Goal: Transaction & Acquisition: Obtain resource

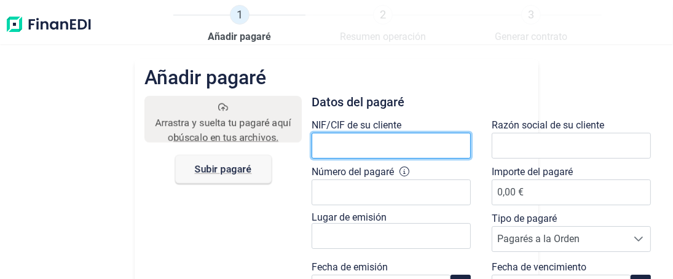
click at [326, 143] on input "text" at bounding box center [391, 146] width 159 height 26
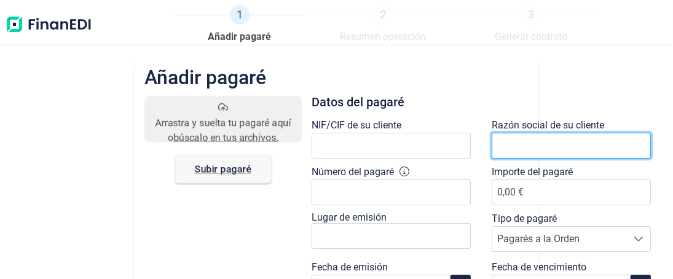
click at [511, 150] on input "text" at bounding box center [571, 146] width 159 height 26
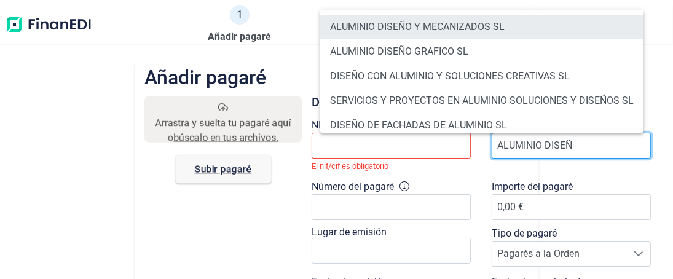
type input "ALUMINIO DISEÑ"
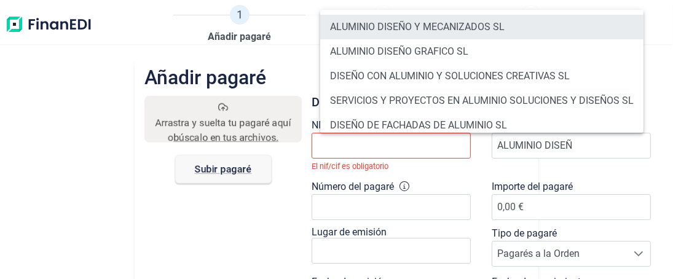
click at [401, 27] on li "ALUMINIO DISEÑO Y MECANIZADOS SL" at bounding box center [481, 27] width 323 height 25
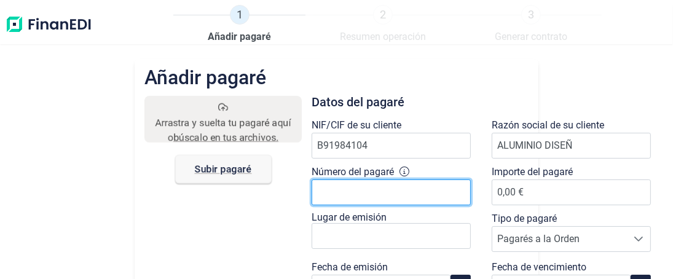
click at [323, 194] on input "Número del pagaré" at bounding box center [391, 193] width 159 height 26
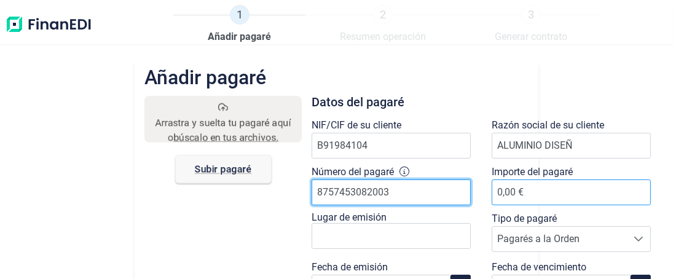
type input "8757453082003"
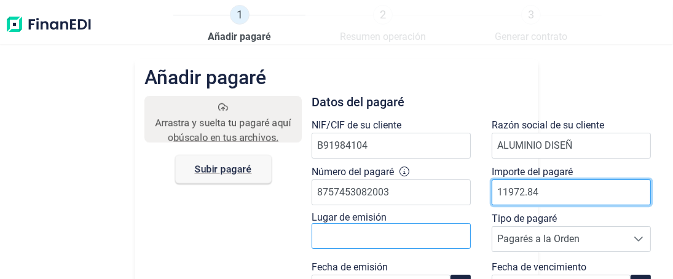
type input "11972.84"
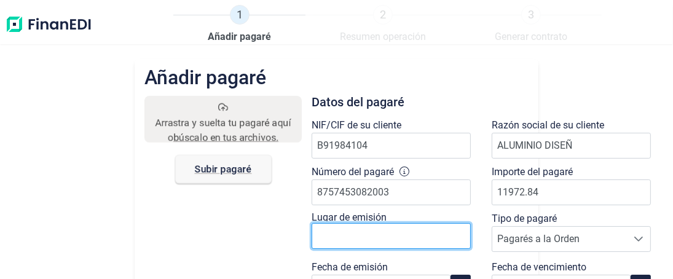
click at [405, 237] on input "text" at bounding box center [391, 236] width 159 height 26
type input "s"
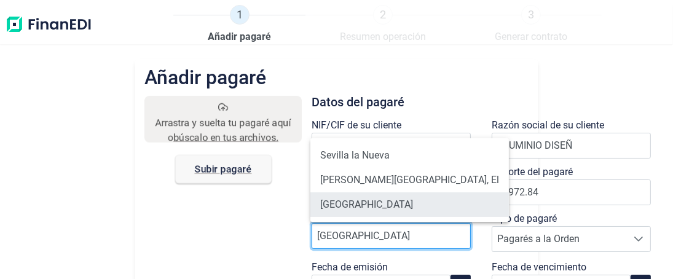
type input "SEVILLA"
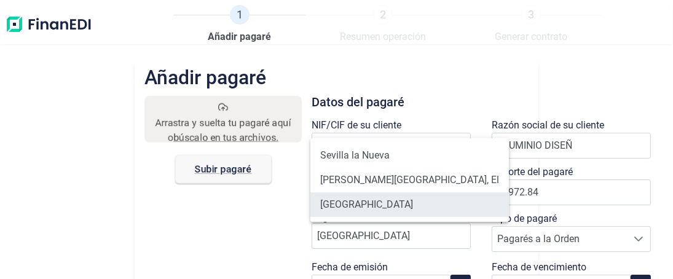
click at [342, 207] on li "Sevilla" at bounding box center [409, 204] width 199 height 25
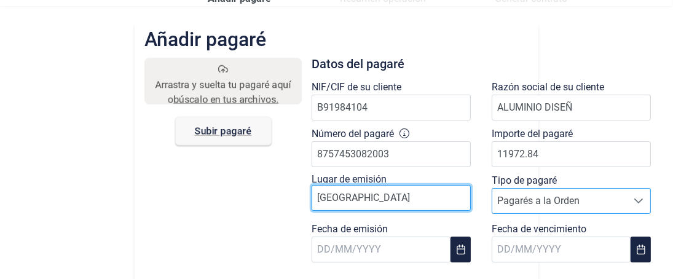
scroll to position [61, 0]
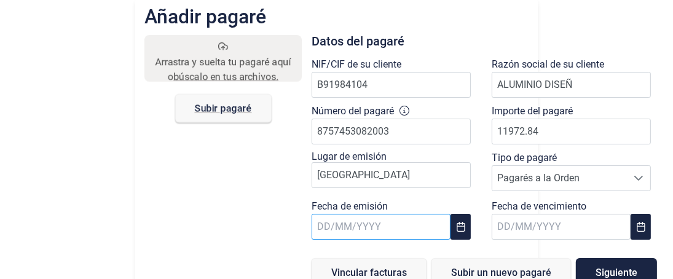
click at [422, 234] on body "1 Añadir pagaré 2 Resumen operación 3 Generar contrato Añadir pagaré Arrastra y…" at bounding box center [336, 139] width 673 height 279
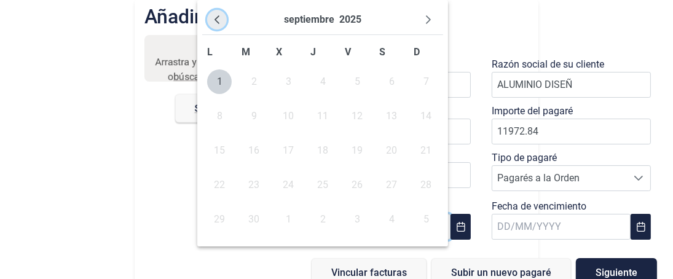
click at [219, 20] on icon "Previous Month" at bounding box center [217, 20] width 10 height 10
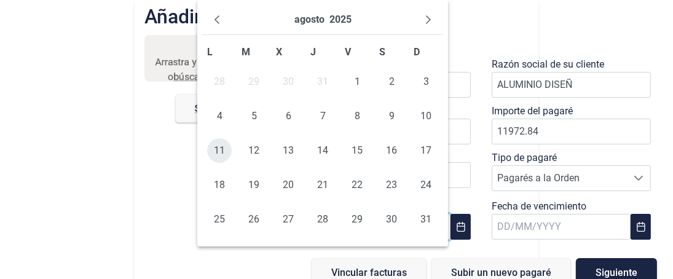
click at [220, 149] on span "11" at bounding box center [219, 150] width 25 height 25
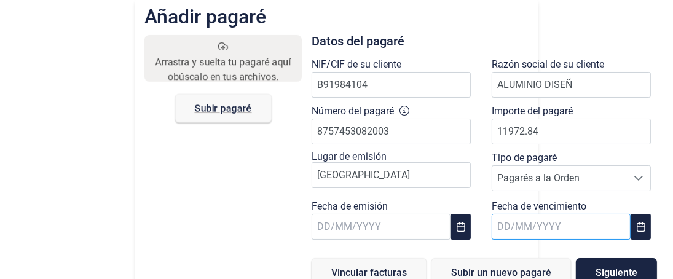
click at [550, 226] on body "1 Añadir pagaré 2 Resumen operación 3 Generar contrato Añadir pagaré Arrastra y…" at bounding box center [336, 139] width 673 height 279
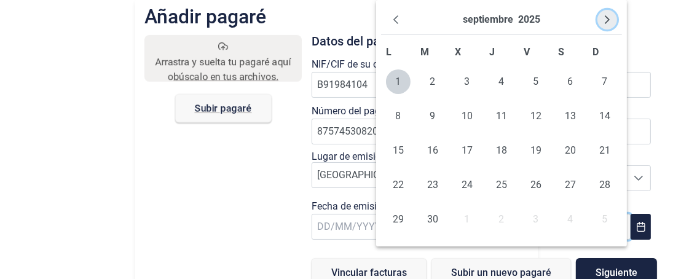
click at [604, 22] on icon "Next Month" at bounding box center [607, 20] width 10 height 10
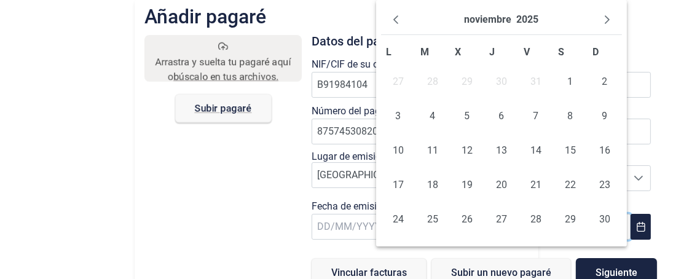
click at [604, 22] on icon "Next Month" at bounding box center [607, 20] width 10 height 10
click at [504, 84] on span "4" at bounding box center [501, 81] width 25 height 25
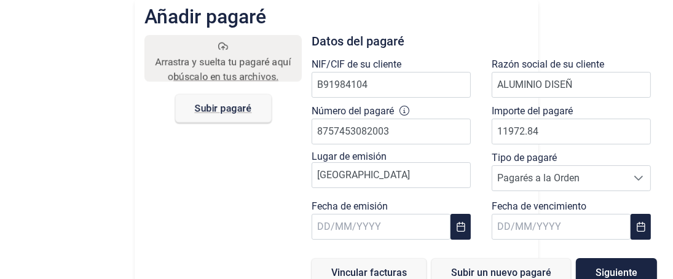
scroll to position [76, 0]
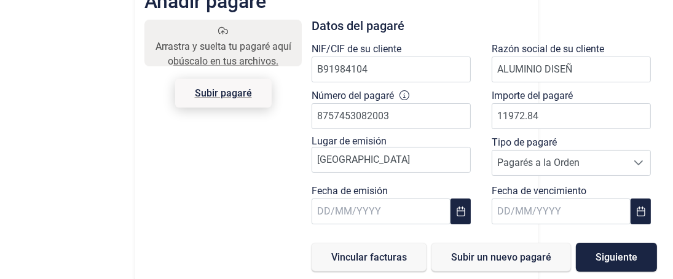
click at [224, 95] on span "Subir pagaré" at bounding box center [223, 93] width 57 height 9
click at [224, 23] on input "Arrastra y suelta tu pagaré aquí o búscalo en tus archivos. Subir pagaré" at bounding box center [222, 22] width 157 height 4
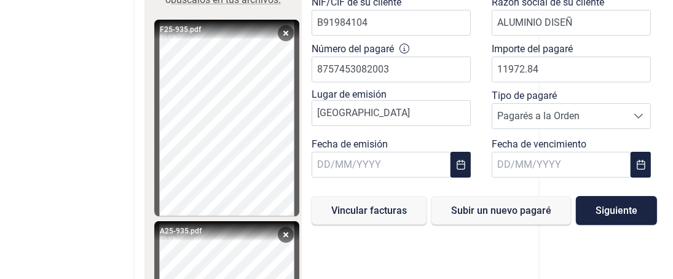
scroll to position [61, 0]
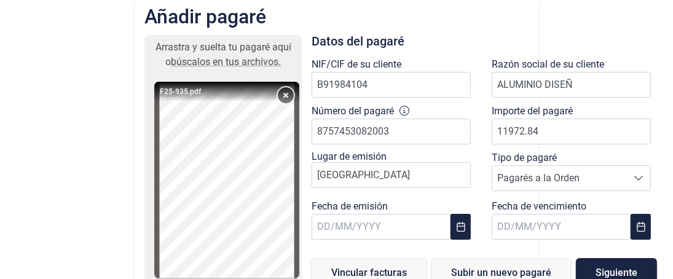
click at [278, 93] on button "Remove" at bounding box center [286, 95] width 16 height 16
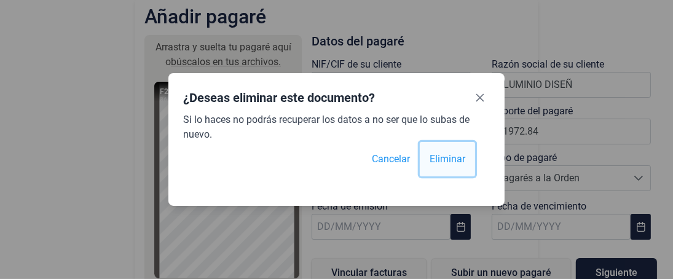
click at [444, 160] on span "Eliminar" at bounding box center [448, 159] width 36 height 15
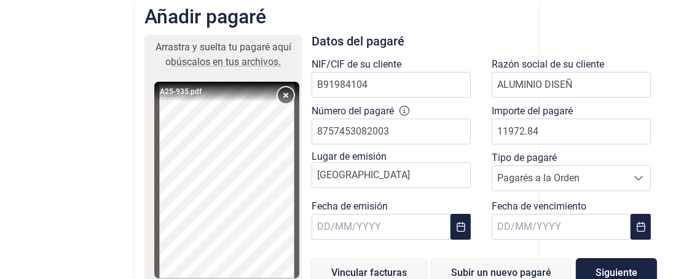
click at [278, 93] on button "Remove" at bounding box center [286, 95] width 16 height 16
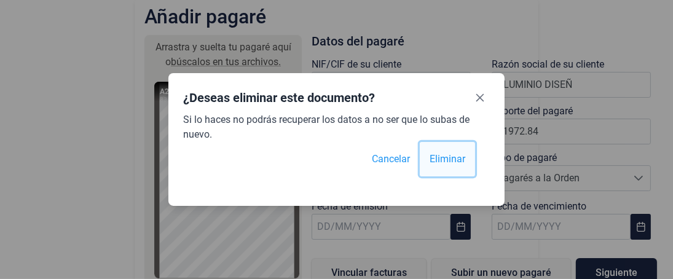
click at [455, 159] on span "Eliminar" at bounding box center [448, 159] width 36 height 15
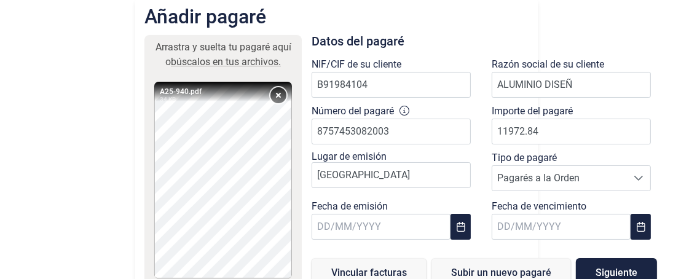
click at [278, 95] on button "Remove" at bounding box center [279, 95] width 16 height 16
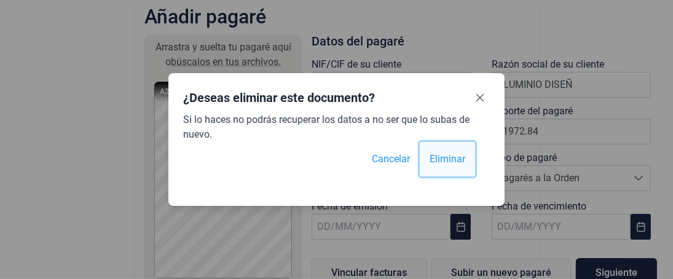
click at [452, 157] on span "Eliminar" at bounding box center [448, 159] width 36 height 15
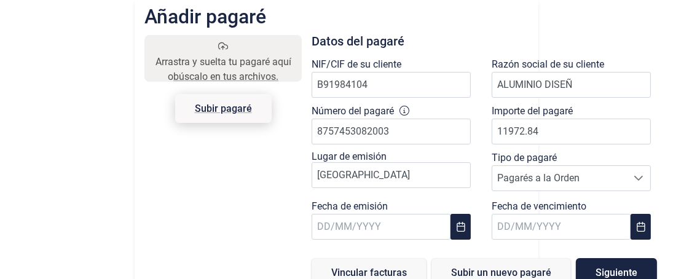
click at [226, 109] on span "Subir pagaré" at bounding box center [223, 108] width 57 height 9
click at [226, 39] on input "Arrastra y suelta tu pagaré aquí o búscalo en tus archivos. Subir pagaré" at bounding box center [222, 37] width 157 height 4
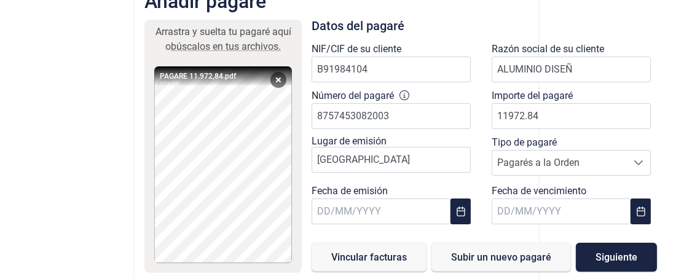
scroll to position [89, 0]
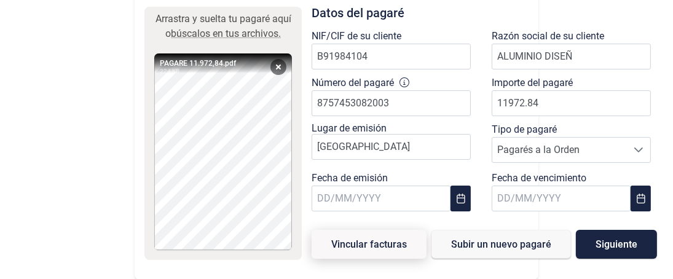
click at [370, 240] on span "Vincular facturas" at bounding box center [369, 244] width 76 height 9
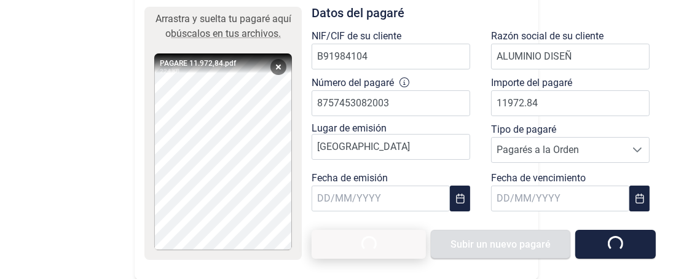
scroll to position [76, 0]
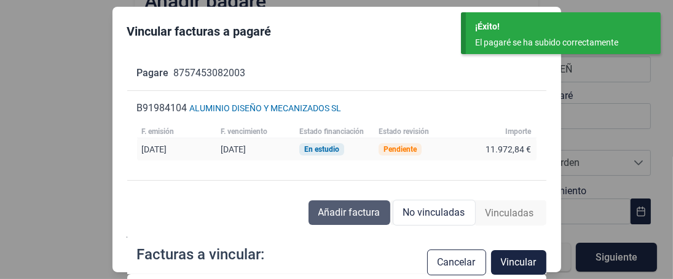
click at [343, 215] on span "Añadir factura" at bounding box center [349, 212] width 62 height 15
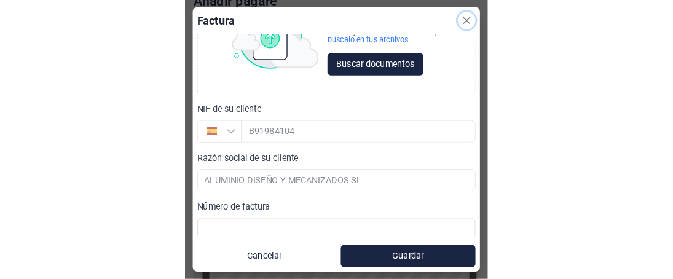
scroll to position [0, 0]
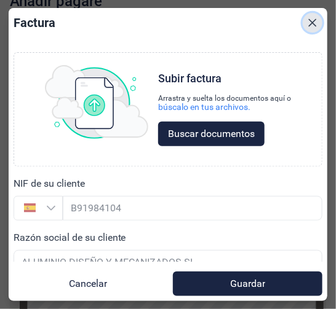
click at [314, 19] on icon "Close" at bounding box center [312, 23] width 10 height 10
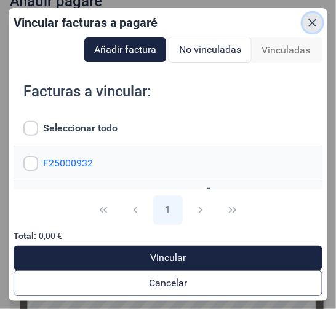
click at [311, 21] on icon "Close" at bounding box center [313, 22] width 8 height 8
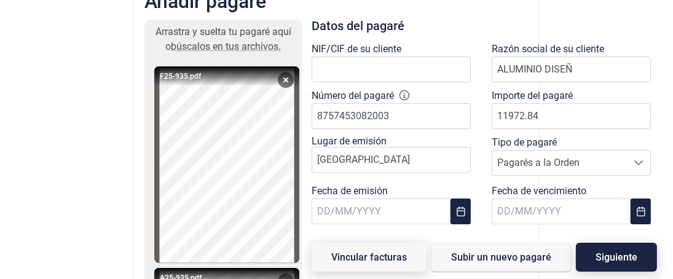
click at [616, 253] on span "Siguiente" at bounding box center [617, 257] width 42 height 9
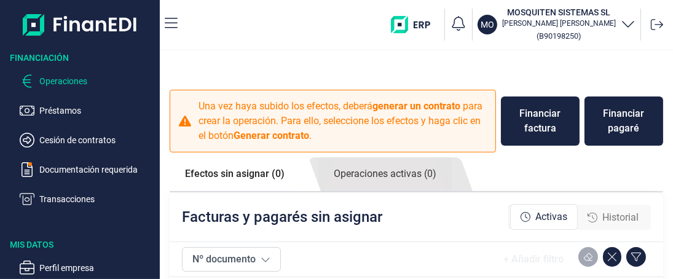
checkbox input "true"
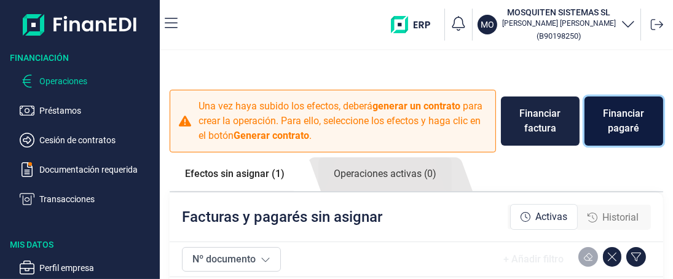
click at [622, 124] on div "Financiar pagaré" at bounding box center [624, 121] width 59 height 30
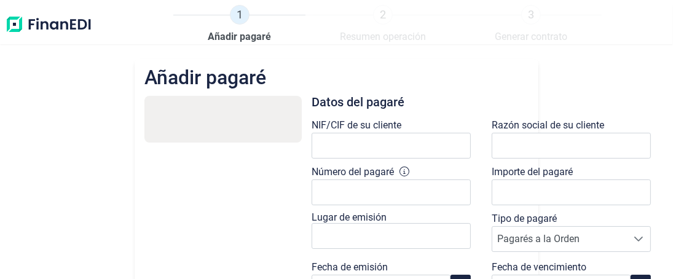
type input "0,00 €"
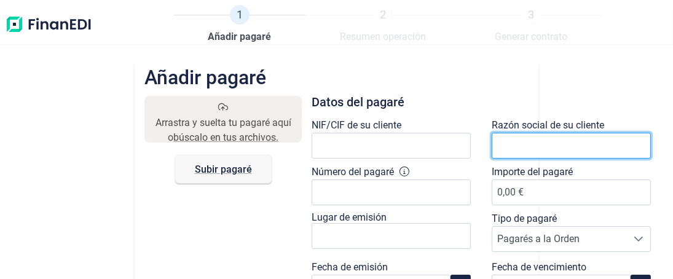
click at [506, 148] on input "text" at bounding box center [571, 146] width 159 height 26
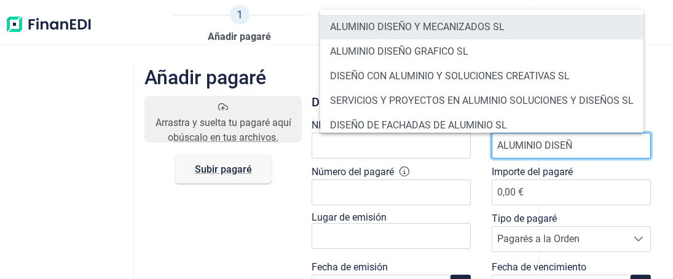
type input "ALUMINIO DISEÑ"
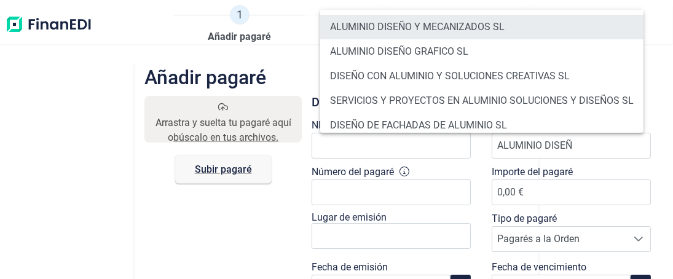
click at [375, 25] on li "ALUMINIO DISEÑO Y MECANIZADOS SL" at bounding box center [481, 27] width 323 height 25
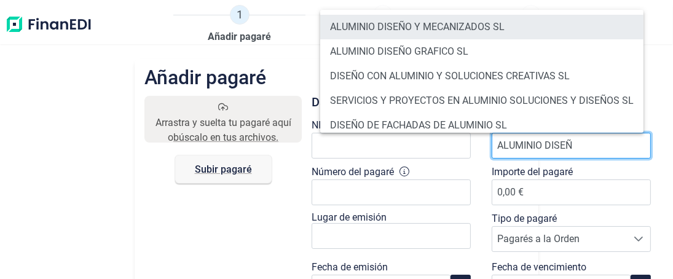
type input "B91984104"
type input "ALUMINIO DISEÑO Y MECANIZADOS SL"
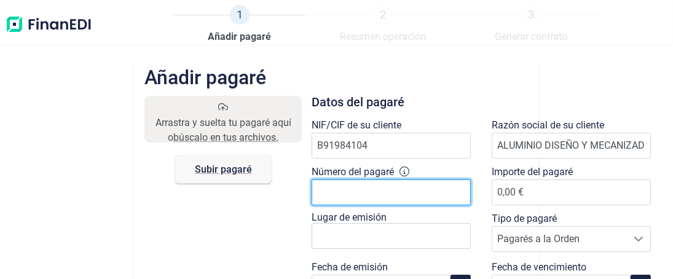
click at [342, 189] on input "Número del pagaré" at bounding box center [391, 193] width 159 height 26
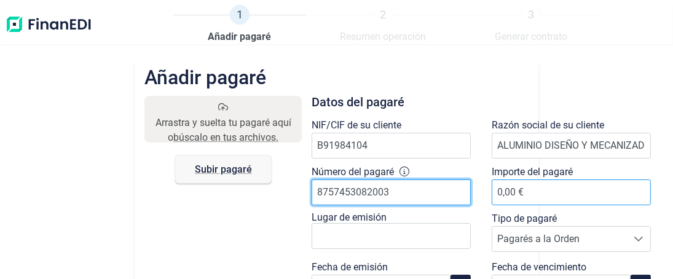
type input "8757453082003"
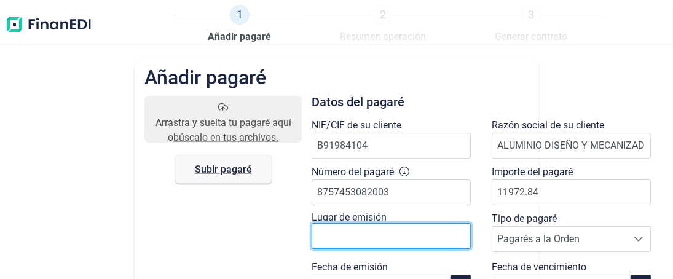
type input "11.972,84 €"
click at [368, 231] on input "text" at bounding box center [391, 236] width 159 height 26
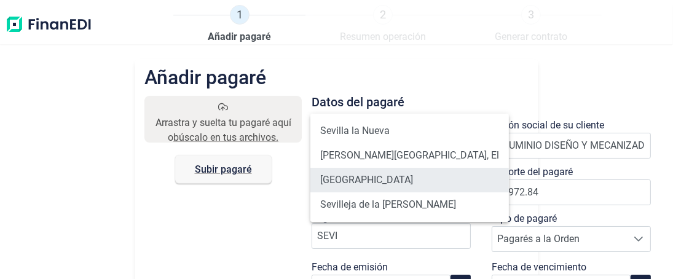
click at [346, 178] on li "[GEOGRAPHIC_DATA]" at bounding box center [409, 180] width 199 height 25
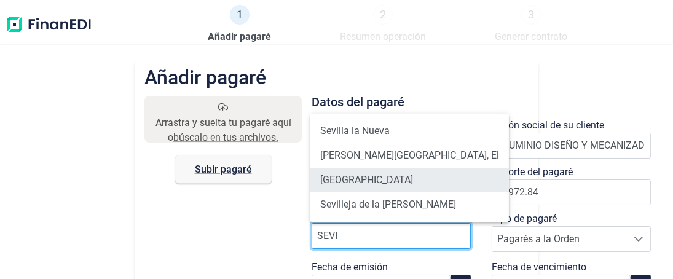
type input "[GEOGRAPHIC_DATA]"
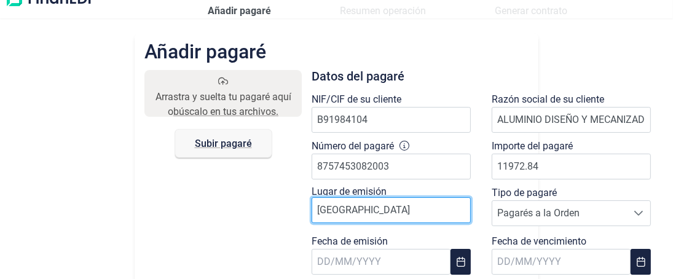
scroll to position [61, 0]
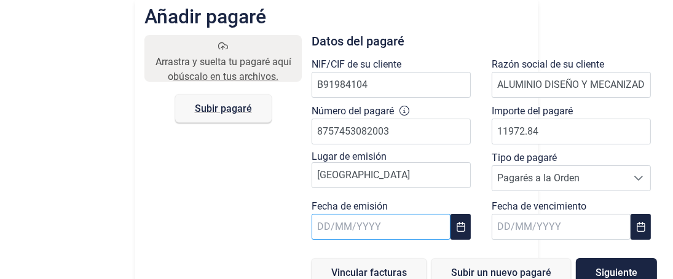
click at [370, 230] on body "1 Añadir pagaré 2 Resumen operación 3 Generar contrato Añadir pagaré Arrastra y…" at bounding box center [336, 139] width 673 height 279
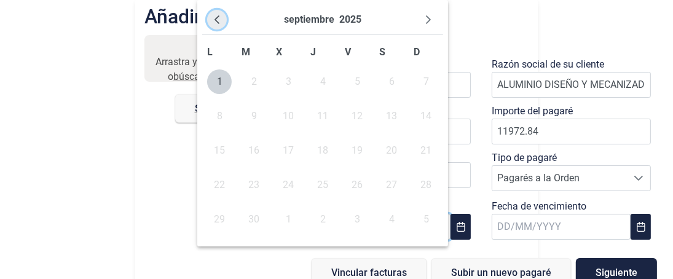
click at [219, 21] on icon "Previous Month" at bounding box center [217, 20] width 10 height 10
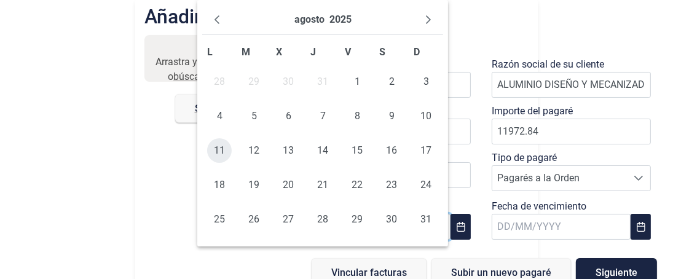
click at [219, 151] on span "11" at bounding box center [219, 150] width 25 height 25
type input "[DATE]"
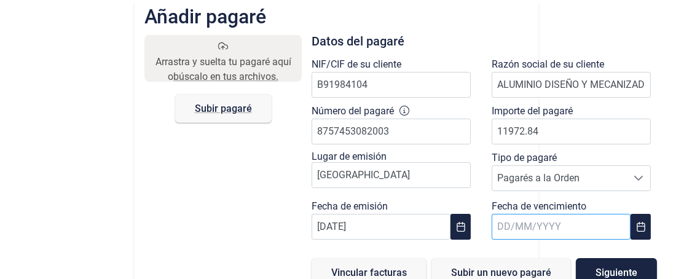
click at [574, 227] on body "1 Añadir pagaré 2 Resumen operación 3 Generar contrato Añadir pagaré Arrastra y…" at bounding box center [336, 139] width 673 height 279
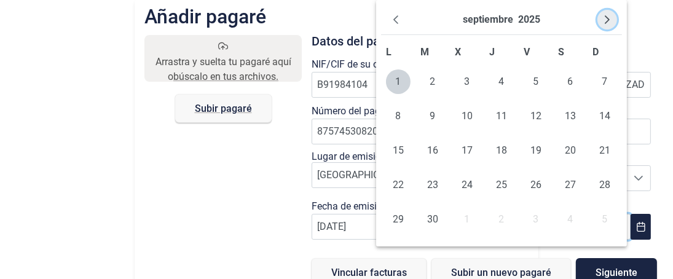
click at [609, 23] on icon "Next Month" at bounding box center [607, 20] width 10 height 10
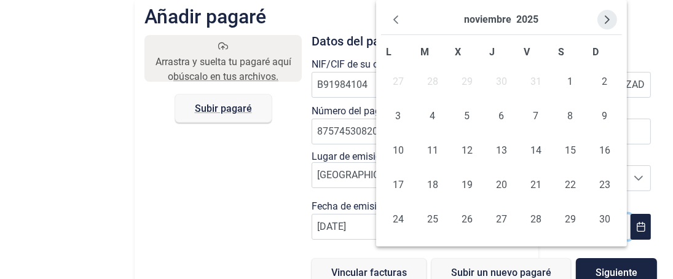
click at [609, 23] on icon "Next Month" at bounding box center [607, 20] width 10 height 10
click at [501, 79] on span "4" at bounding box center [501, 81] width 25 height 25
type input "04/12/2025"
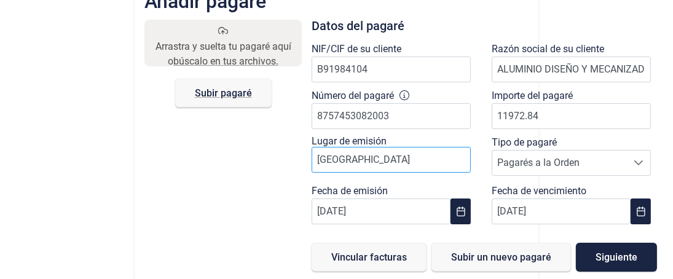
scroll to position [15, 0]
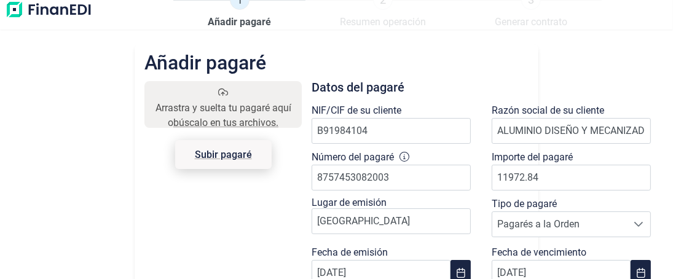
click at [223, 154] on span "Subir pagaré" at bounding box center [223, 154] width 57 height 9
click at [223, 85] on input "Arrastra y suelta tu pagaré aquí o búscalo en tus archivos. Subir pagaré" at bounding box center [222, 83] width 157 height 4
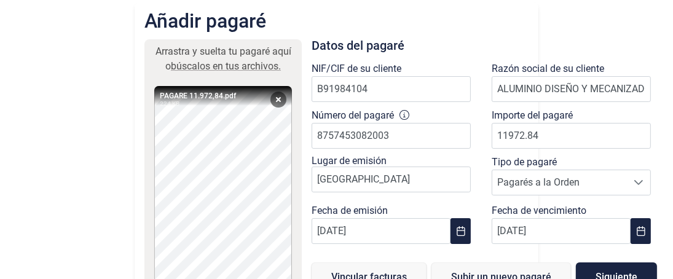
scroll to position [89, 0]
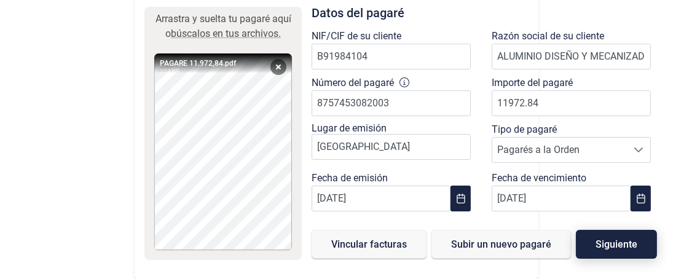
click at [616, 243] on span "Siguiente" at bounding box center [617, 244] width 42 height 9
click at [615, 245] on span "Siguiente" at bounding box center [617, 244] width 42 height 9
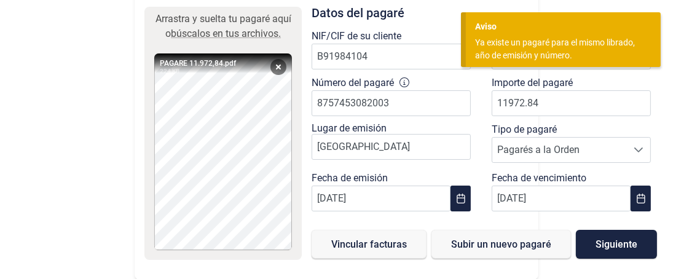
scroll to position [0, 0]
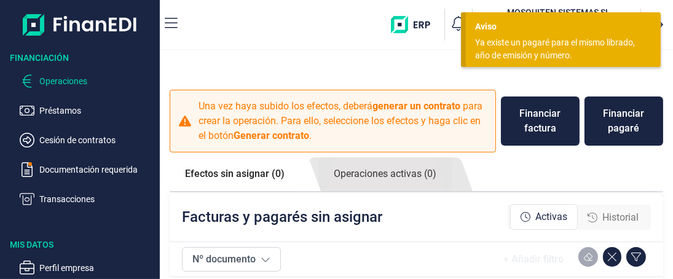
checkbox input "true"
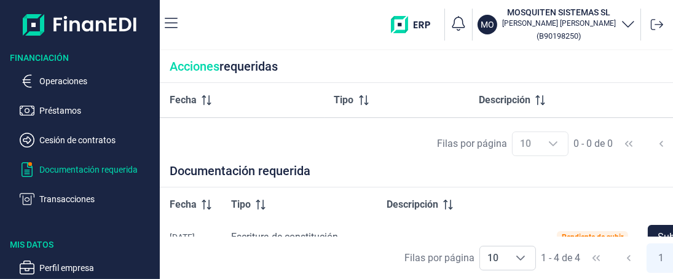
scroll to position [123, 0]
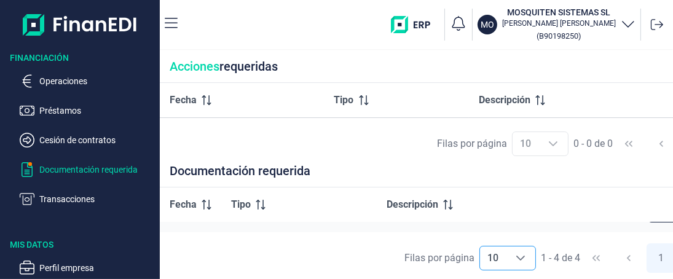
click at [516, 253] on icon "Choose" at bounding box center [521, 258] width 10 height 10
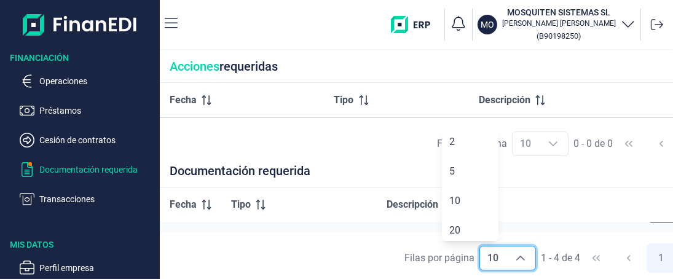
scroll to position [4, 0]
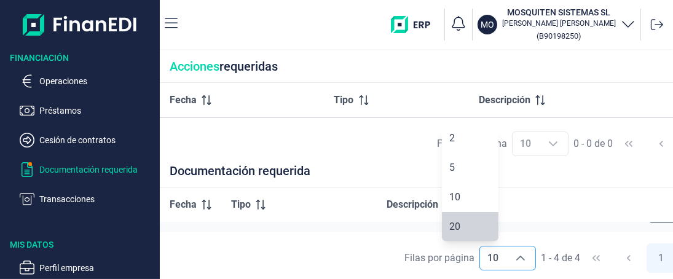
click at [375, 173] on div "Documentación requerida" at bounding box center [456, 176] width 592 height 23
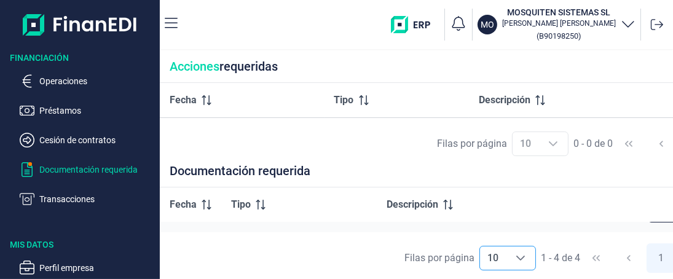
click at [548, 140] on icon "Choose" at bounding box center [553, 144] width 10 height 10
click at [647, 256] on button "1" at bounding box center [662, 258] width 30 height 30
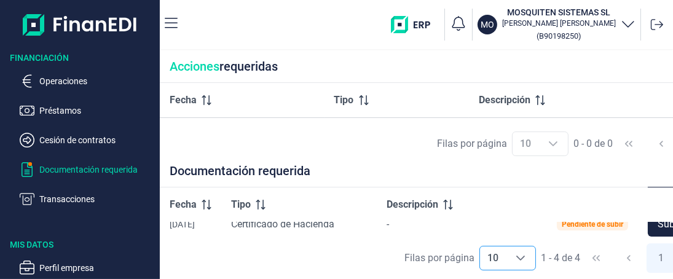
scroll to position [169, 0]
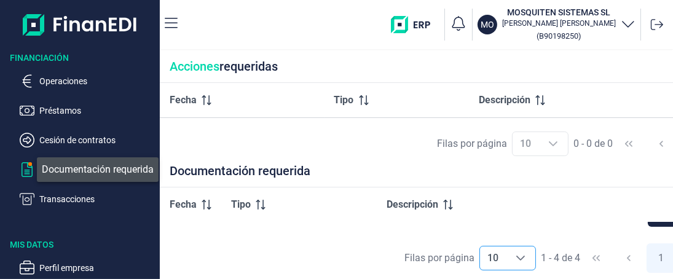
click at [29, 167] on span "button" at bounding box center [30, 164] width 5 height 5
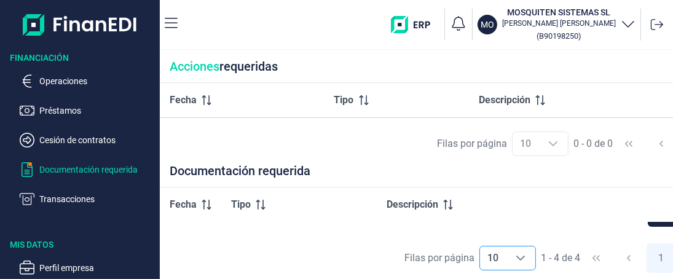
click at [205, 101] on icon at bounding box center [207, 100] width 10 height 10
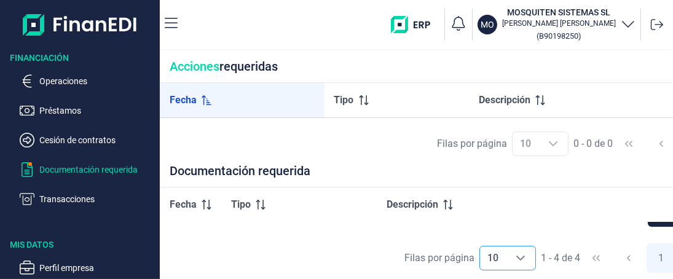
click at [359, 103] on icon at bounding box center [364, 100] width 10 height 10
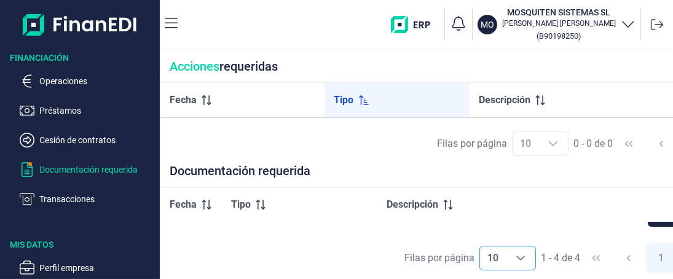
click at [535, 103] on icon at bounding box center [540, 100] width 10 height 10
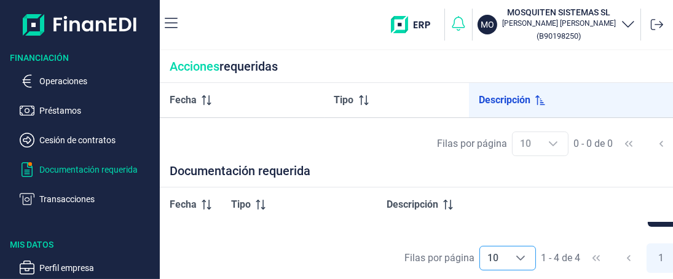
click at [464, 26] on icon "button" at bounding box center [458, 23] width 17 height 17
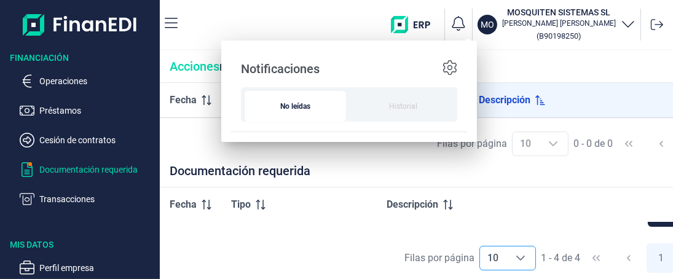
click at [291, 111] on div "No leídas" at bounding box center [295, 106] width 101 height 31
click at [527, 59] on div "Acciones requeridas" at bounding box center [456, 66] width 592 height 33
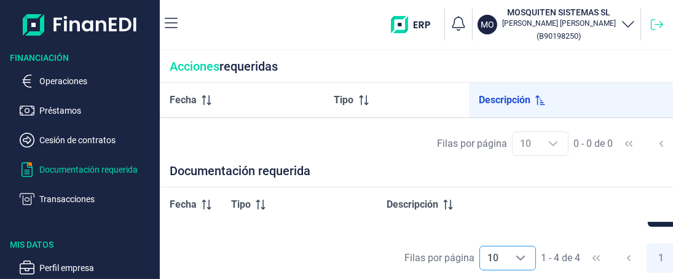
click at [658, 25] on icon at bounding box center [657, 24] width 12 height 11
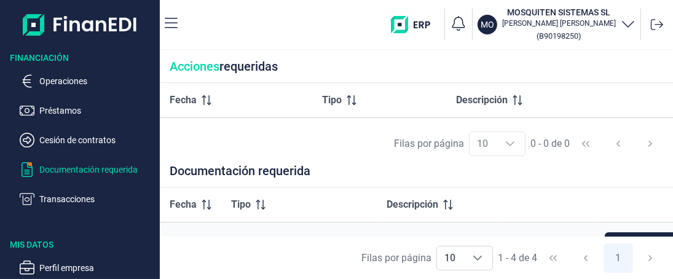
click at [98, 166] on p "Documentación requerida" at bounding box center [97, 169] width 116 height 15
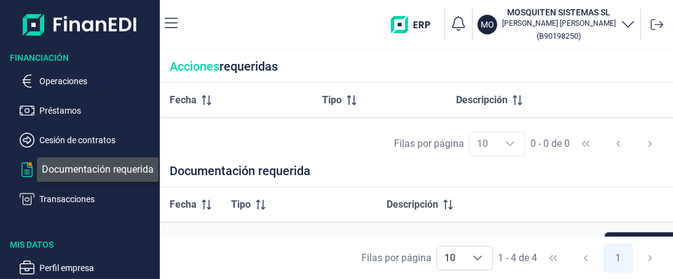
click at [28, 169] on icon "button" at bounding box center [27, 169] width 15 height 15
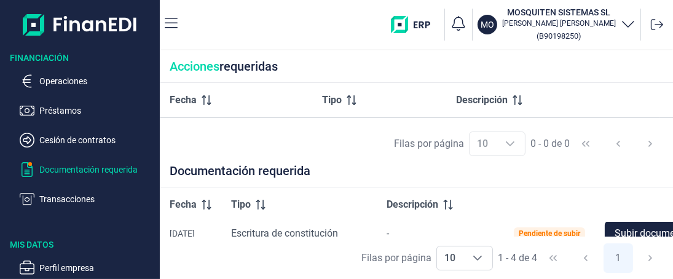
scroll to position [123, 0]
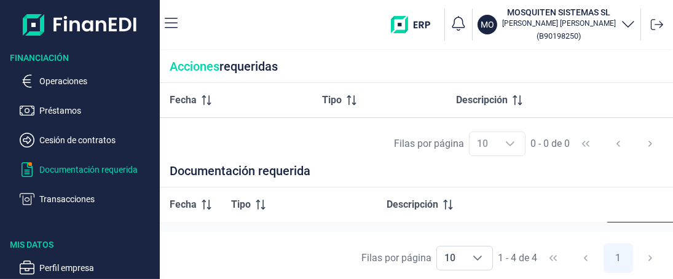
click at [520, 255] on span "1 - 4 de 4" at bounding box center [517, 258] width 39 height 10
click at [483, 256] on icon "Choose" at bounding box center [478, 258] width 10 height 10
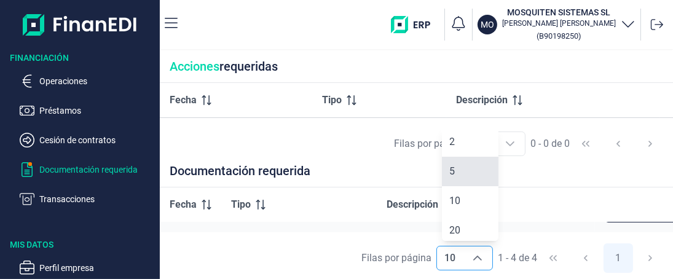
scroll to position [4, 0]
click at [461, 165] on li "5" at bounding box center [470, 168] width 56 height 30
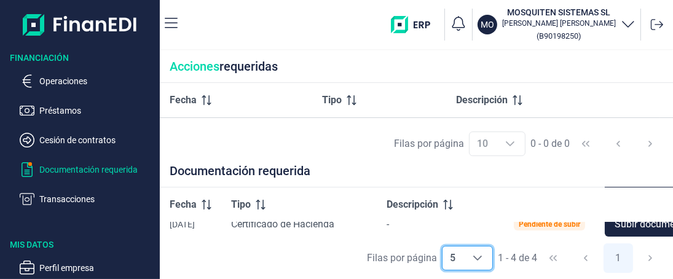
scroll to position [169, 0]
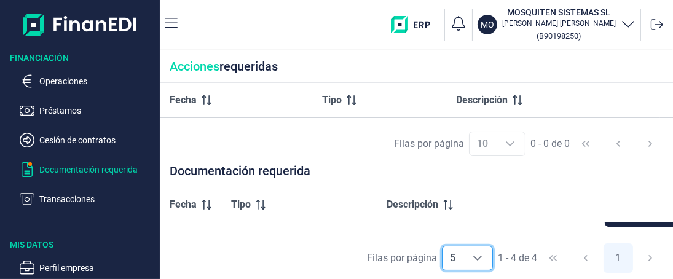
click at [487, 250] on div "Choose" at bounding box center [478, 258] width 30 height 23
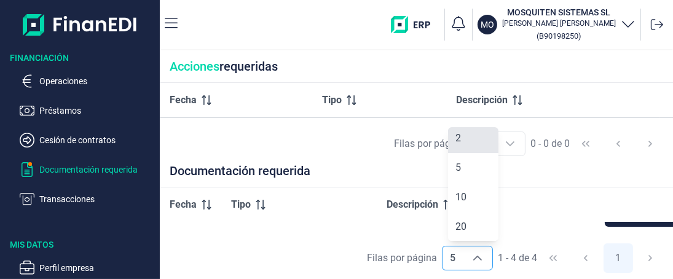
scroll to position [0, 0]
click at [459, 136] on span "2" at bounding box center [459, 142] width 6 height 12
type input "2"
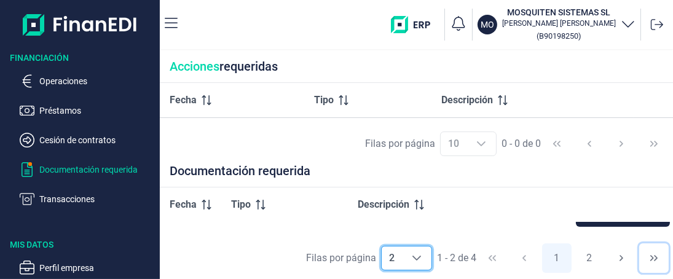
click at [658, 255] on icon "Last Page" at bounding box center [653, 258] width 7 height 6
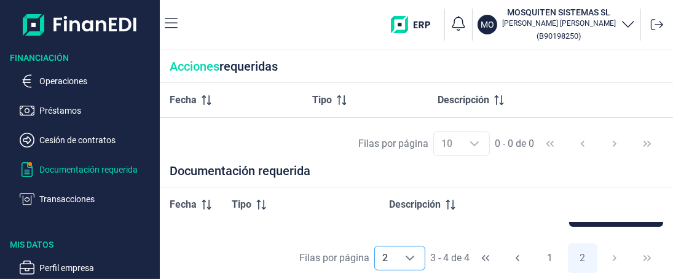
click at [662, 252] on div "Filas por página 2 2 2 3 - 4 de 4 1 2" at bounding box center [416, 258] width 513 height 42
click at [520, 253] on icon "Previous Page" at bounding box center [518, 258] width 10 height 10
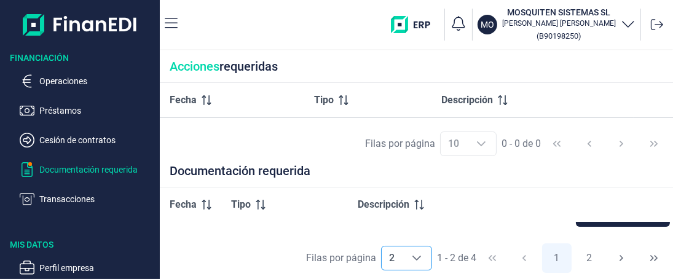
click at [521, 251] on div "Filas por página 2 2 2 1 - 2 de 4 1 2" at bounding box center [420, 258] width 520 height 42
click at [170, 25] on icon "button" at bounding box center [171, 23] width 13 height 15
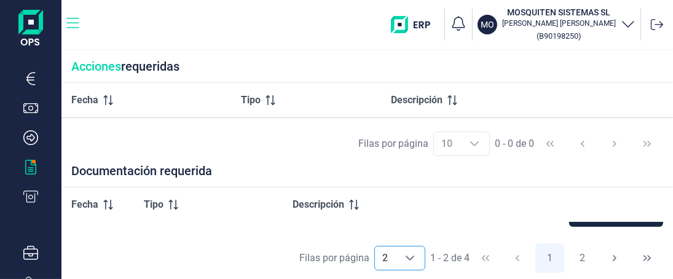
scroll to position [73, 0]
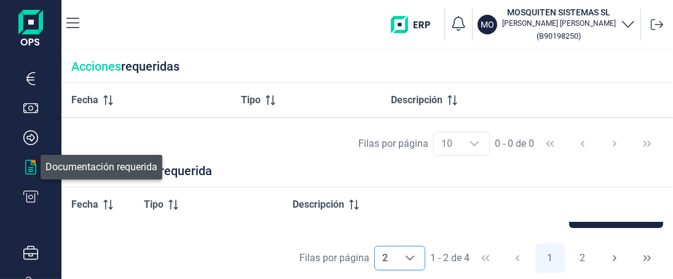
click at [31, 167] on icon "button" at bounding box center [30, 167] width 15 height 15
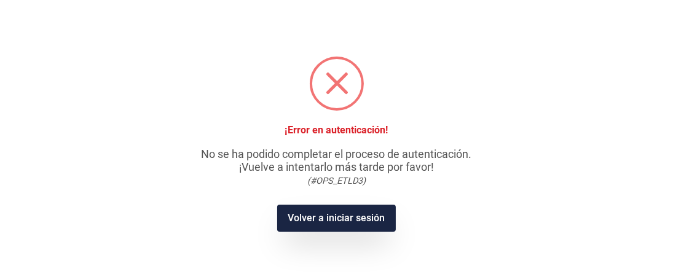
click at [330, 214] on button "Volver a iniciar sesión" at bounding box center [336, 218] width 119 height 27
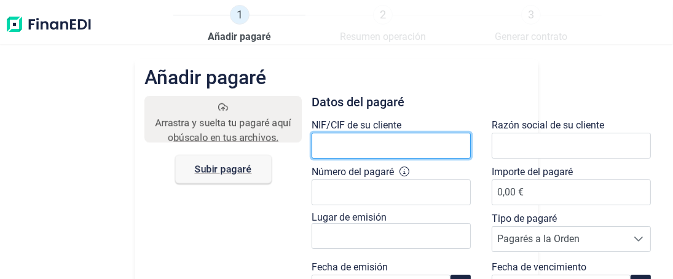
click at [348, 143] on input "text" at bounding box center [391, 146] width 159 height 26
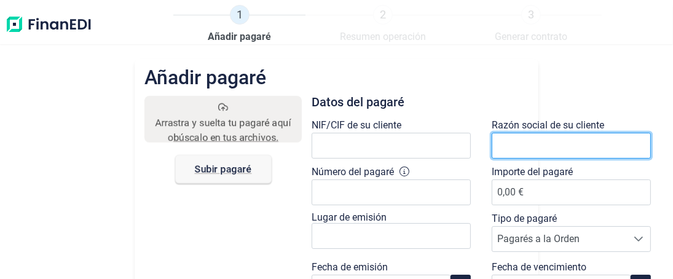
click at [540, 150] on input "text" at bounding box center [571, 146] width 159 height 26
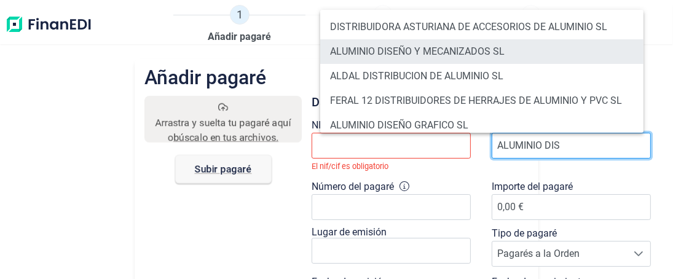
type input "ALUMINIO DIS"
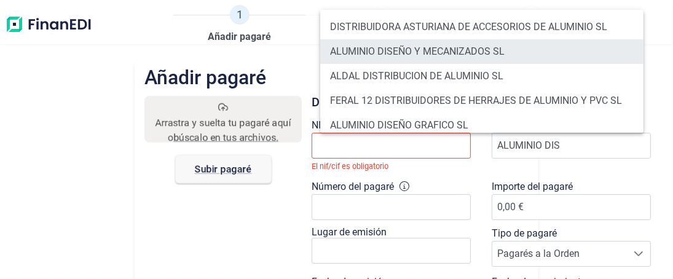
click at [392, 52] on li "ALUMINIO DISEÑO Y MECANIZADOS SL" at bounding box center [481, 51] width 323 height 25
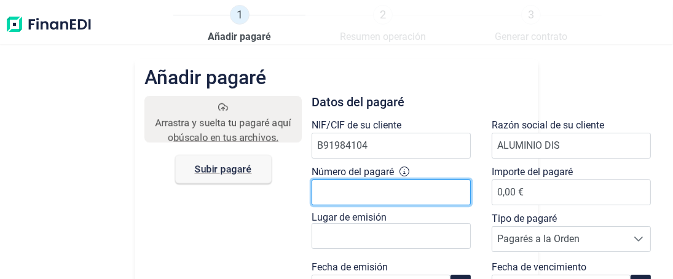
click at [365, 194] on input "Número del pagaré" at bounding box center [391, 193] width 159 height 26
type input "8757453082003"
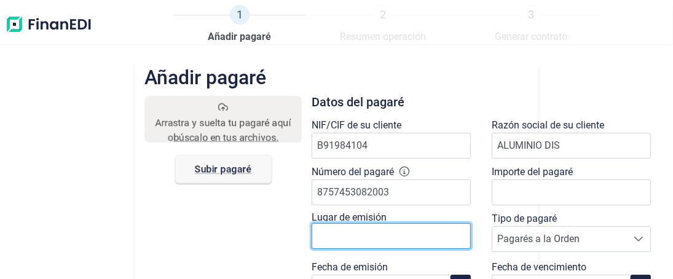
click at [355, 231] on input "text" at bounding box center [391, 236] width 159 height 26
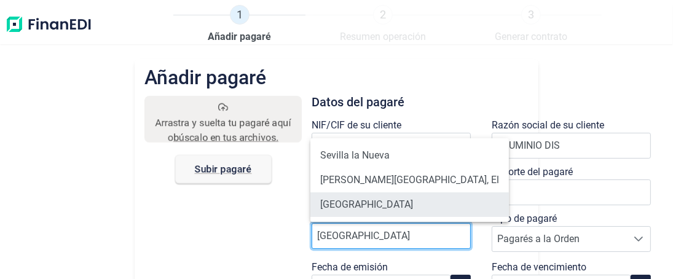
type input "SEVILLA"
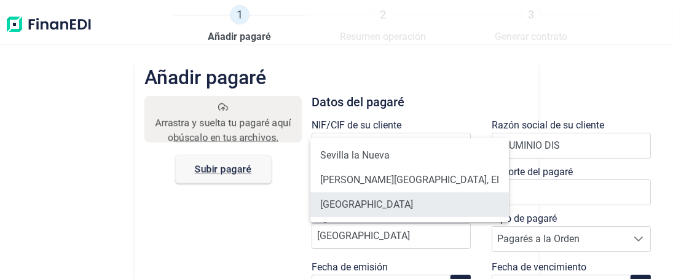
click at [340, 200] on li "Sevilla" at bounding box center [409, 204] width 199 height 25
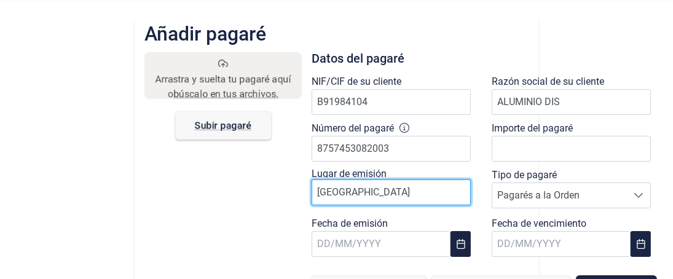
scroll to position [61, 0]
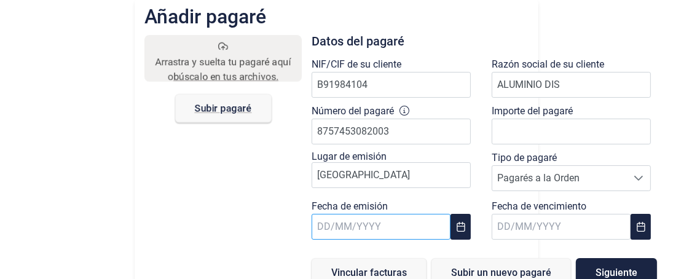
click at [381, 219] on body "1 Añadir pagaré 2 Resumen operación 3 Generar contrato Añadir pagaré Arrastra y…" at bounding box center [336, 139] width 673 height 279
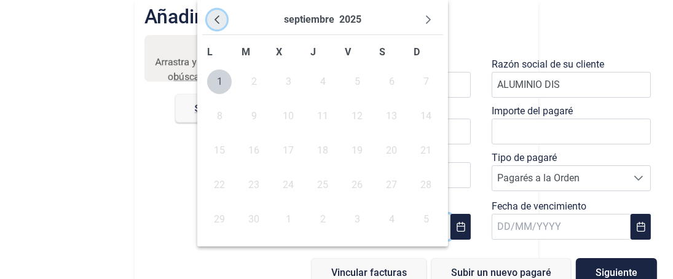
click at [221, 18] on icon "Previous Month" at bounding box center [217, 20] width 10 height 10
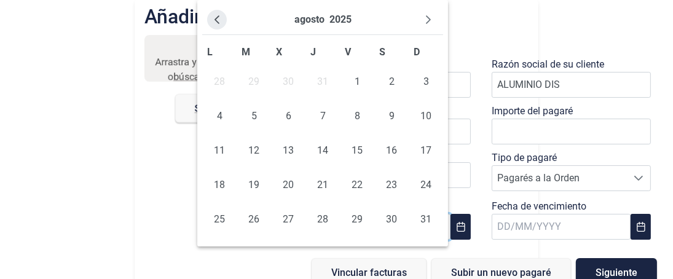
click at [222, 18] on button "Previous Month" at bounding box center [217, 20] width 20 height 20
click at [430, 21] on icon "Next Month" at bounding box center [429, 20] width 10 height 10
click at [217, 148] on span "11" at bounding box center [219, 150] width 25 height 25
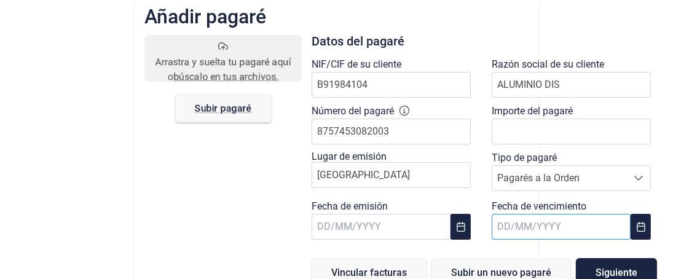
click at [534, 225] on body "1 Añadir pagaré 2 Resumen operación 3 Generar contrato Añadir pagaré Arrastra y…" at bounding box center [336, 139] width 673 height 279
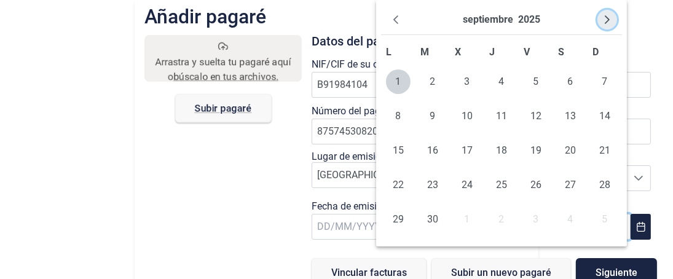
click at [605, 19] on icon "Next Month" at bounding box center [607, 20] width 10 height 10
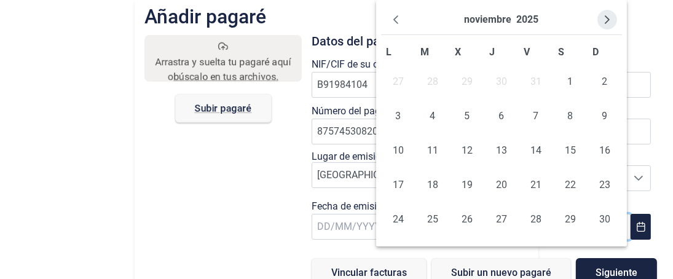
click at [605, 20] on icon "Next Month" at bounding box center [607, 20] width 10 height 10
click at [502, 84] on span "4" at bounding box center [501, 81] width 25 height 25
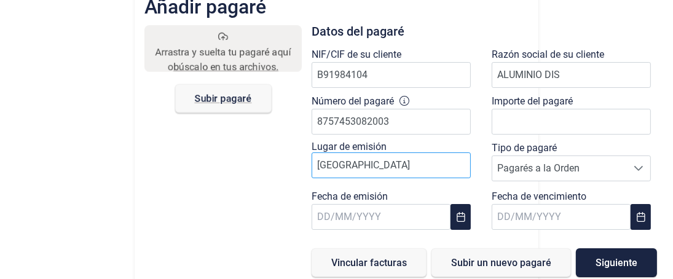
scroll to position [76, 0]
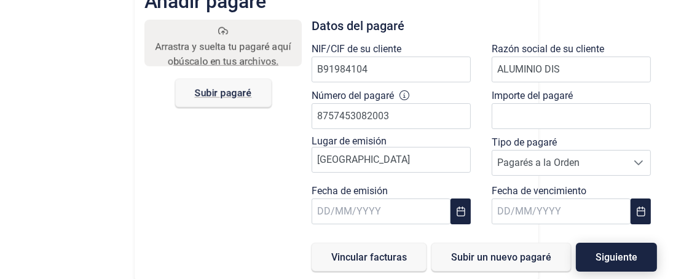
click at [614, 253] on span "Siguiente" at bounding box center [617, 257] width 42 height 9
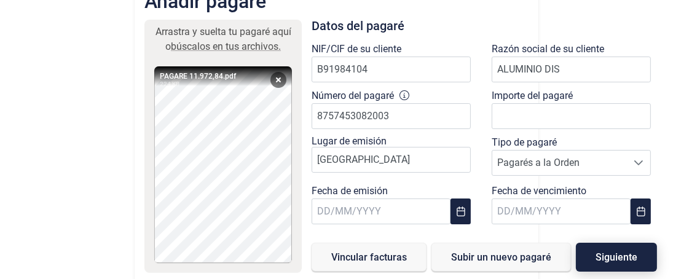
click at [614, 256] on span "Siguiente" at bounding box center [617, 257] width 42 height 9
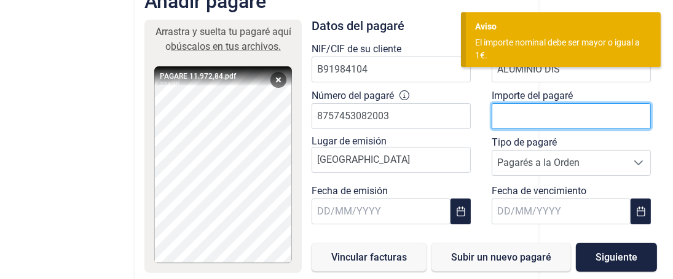
click at [512, 112] on input "number" at bounding box center [571, 116] width 159 height 26
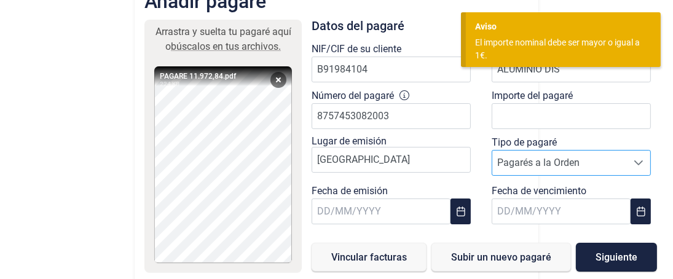
drag, startPoint x: 539, startPoint y: 130, endPoint x: 566, endPoint y: 168, distance: 46.4
click at [566, 168] on span "Pagarés a la Orden" at bounding box center [559, 163] width 135 height 25
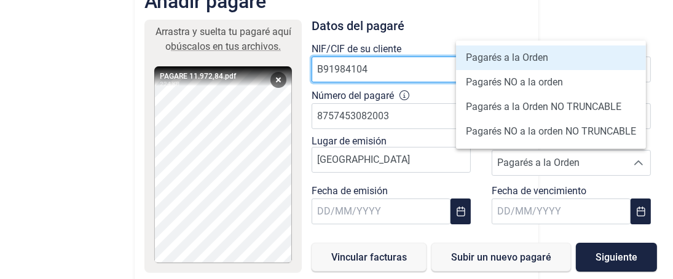
click at [438, 66] on input "text" at bounding box center [391, 70] width 159 height 26
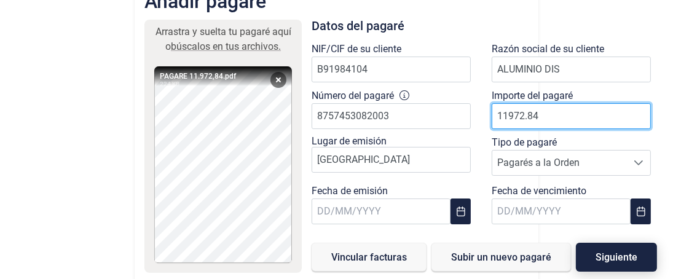
type input "11972.84"
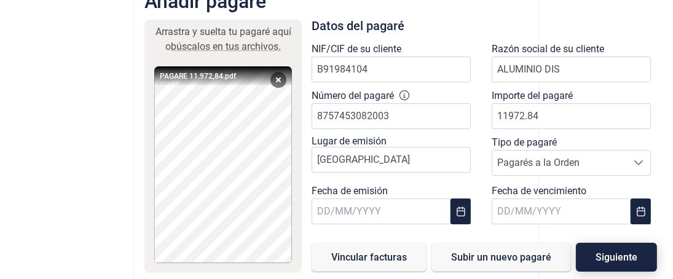
click at [615, 255] on span "Siguiente" at bounding box center [617, 257] width 42 height 9
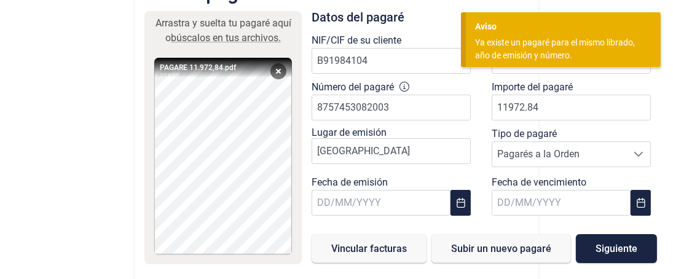
scroll to position [89, 0]
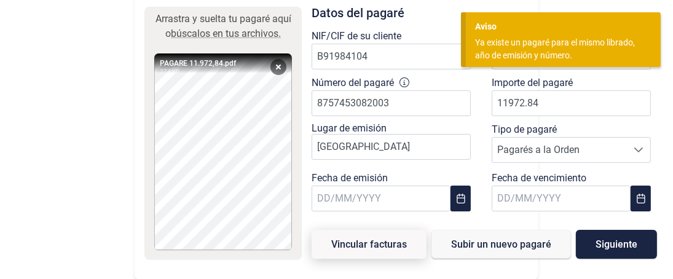
click at [364, 241] on span "Vincular facturas" at bounding box center [369, 244] width 76 height 9
click at [618, 240] on span "Siguiente" at bounding box center [617, 244] width 42 height 9
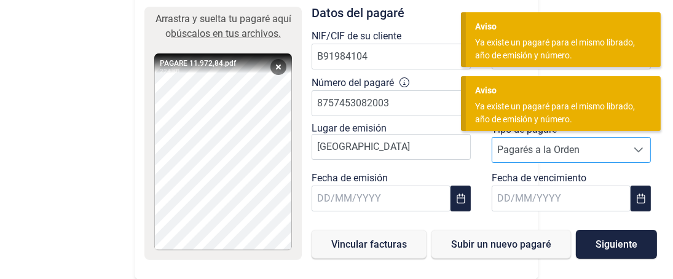
scroll to position [0, 0]
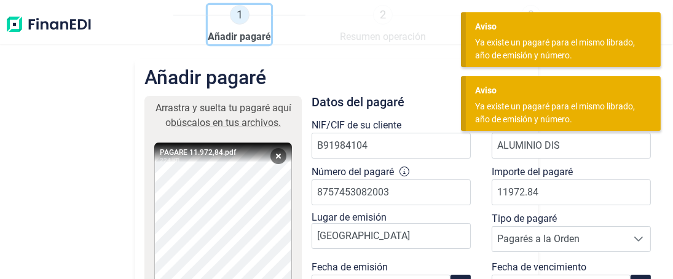
click at [259, 25] on link "1 Añadir pagaré" at bounding box center [239, 24] width 63 height 39
click at [377, 22] on ol "1 Añadir pagaré 2 Resumen operación 3 Generar contrato" at bounding box center [387, 24] width 429 height 39
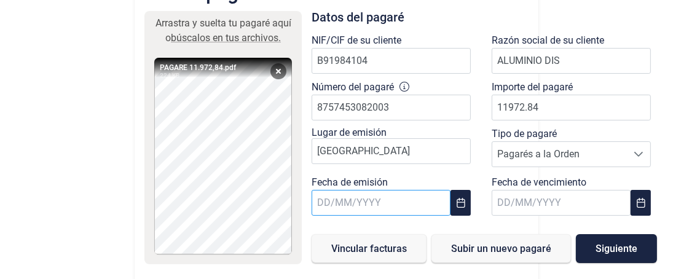
scroll to position [89, 0]
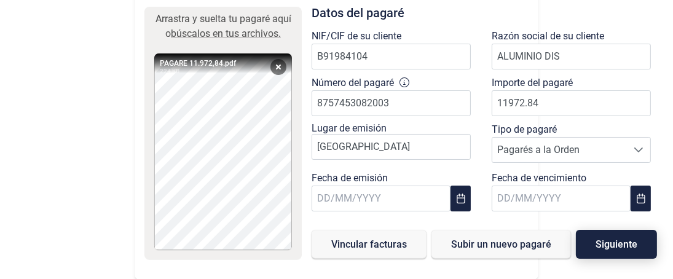
click at [616, 240] on span "Siguiente" at bounding box center [617, 244] width 42 height 9
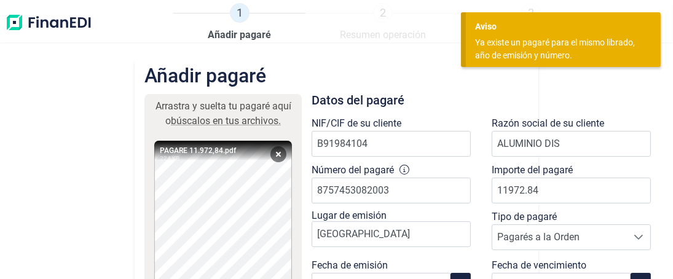
scroll to position [0, 0]
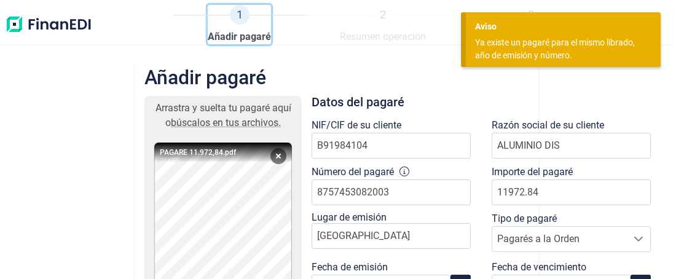
click at [232, 28] on link "1 Añadir pagaré" at bounding box center [239, 24] width 63 height 39
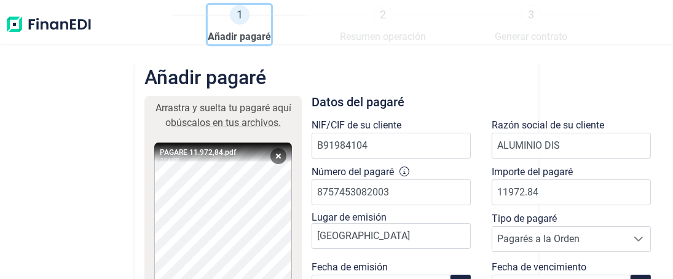
click at [235, 14] on span "1" at bounding box center [240, 15] width 20 height 20
click at [378, 39] on ol "1 Añadir pagaré 2 Resumen operación 3 Generar contrato" at bounding box center [387, 24] width 429 height 39
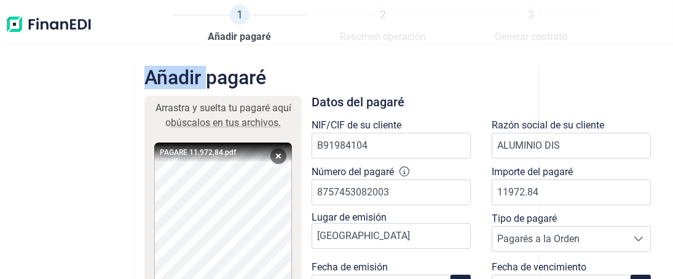
click at [378, 39] on ol "1 Añadir pagaré 2 Resumen operación 3 Generar contrato" at bounding box center [387, 24] width 429 height 39
click at [534, 36] on ol "1 Añadir pagaré 2 Resumen operación 3 Generar contrato" at bounding box center [387, 24] width 429 height 39
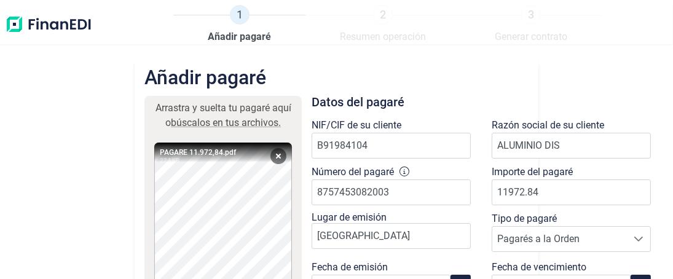
click at [534, 36] on ol "1 Añadir pagaré 2 Resumen operación 3 Generar contrato" at bounding box center [387, 24] width 429 height 39
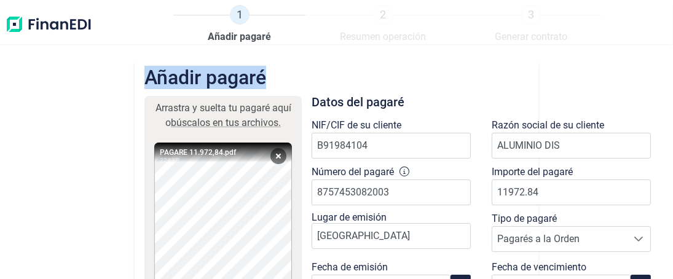
click at [534, 36] on ol "1 Añadir pagaré 2 Resumen operación 3 Generar contrato" at bounding box center [387, 24] width 429 height 39
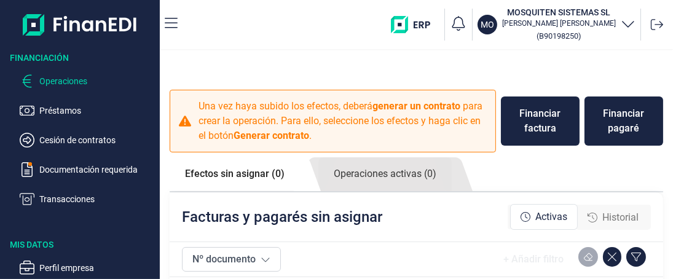
checkbox input "true"
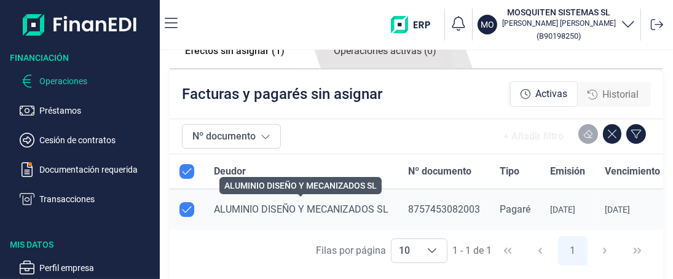
scroll to position [184, 0]
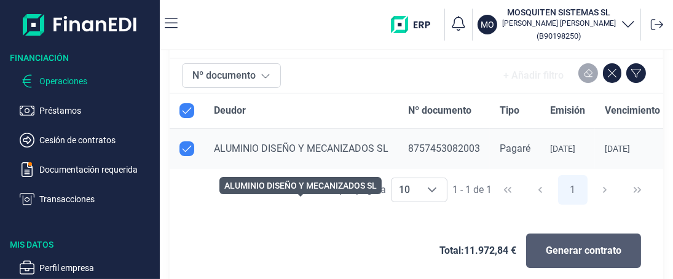
click at [590, 250] on span "Generar contrato" at bounding box center [584, 250] width 76 height 15
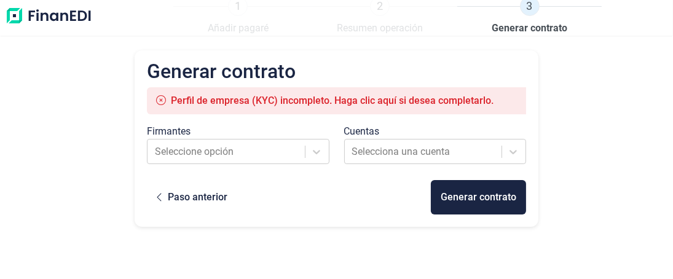
scroll to position [9, 0]
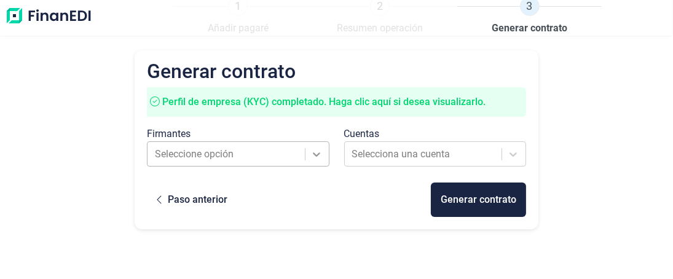
click at [306, 157] on div at bounding box center [317, 154] width 22 height 22
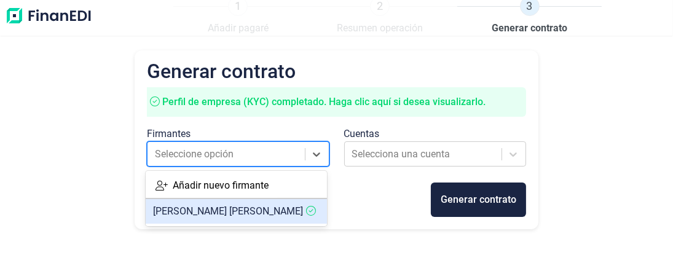
click at [236, 210] on span "[PERSON_NAME]" at bounding box center [228, 211] width 150 height 12
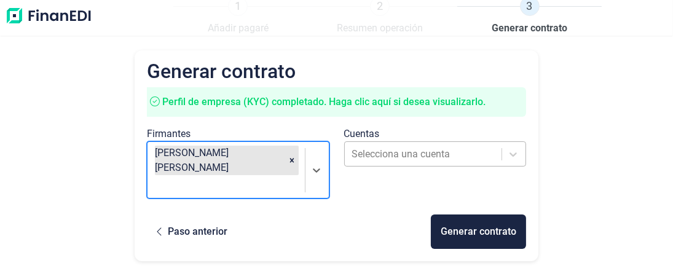
click at [427, 157] on div at bounding box center [424, 154] width 144 height 17
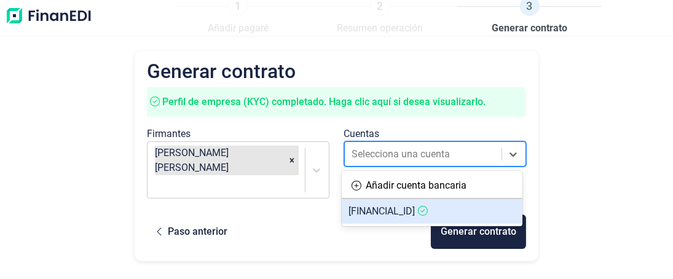
click at [411, 212] on span "[FINANCIAL_ID]" at bounding box center [382, 211] width 66 height 12
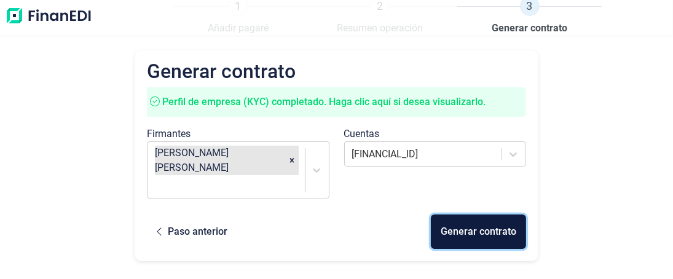
click at [483, 224] on div "Generar contrato" at bounding box center [479, 231] width 76 height 15
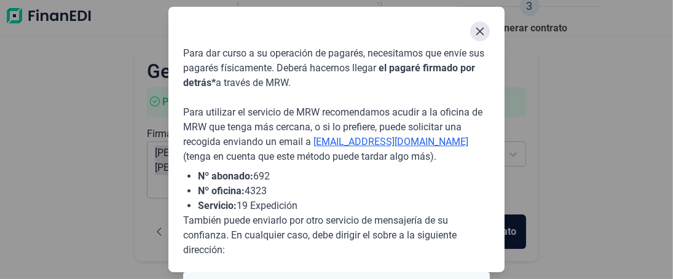
click at [479, 35] on icon "Close" at bounding box center [480, 31] width 10 height 10
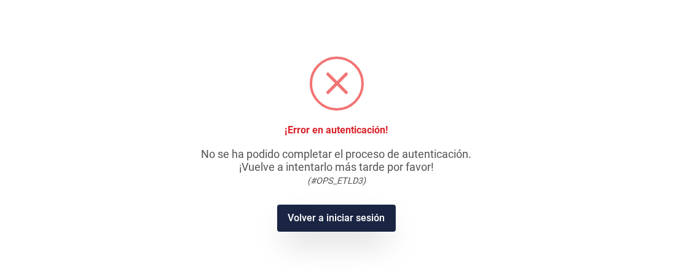
click at [341, 217] on button "Volver a iniciar sesión" at bounding box center [336, 218] width 119 height 27
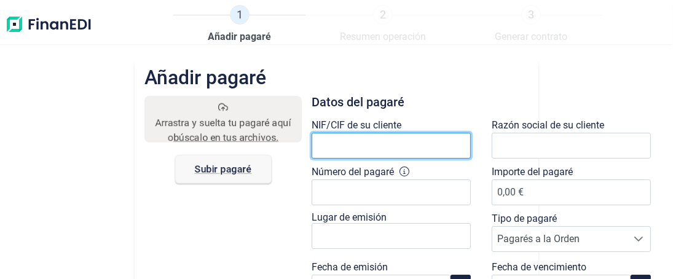
drag, startPoint x: 331, startPoint y: 150, endPoint x: 337, endPoint y: 149, distance: 6.2
click at [331, 149] on input "text" at bounding box center [391, 146] width 159 height 26
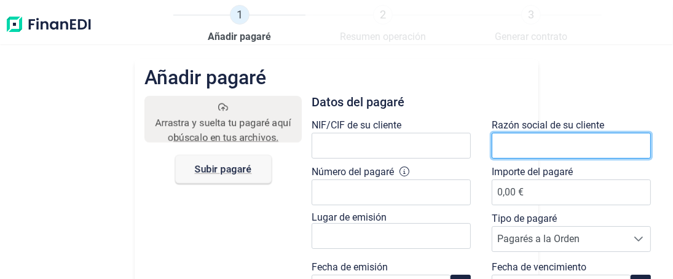
click at [502, 140] on input "text" at bounding box center [571, 146] width 159 height 26
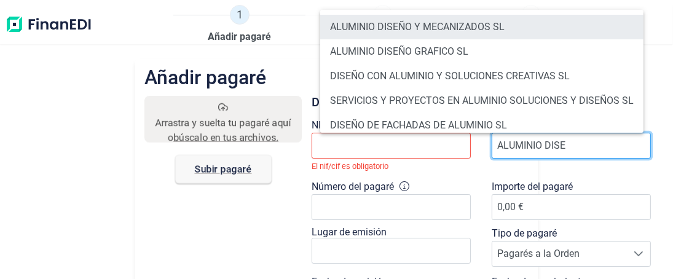
type input "ALUMINIO DISE"
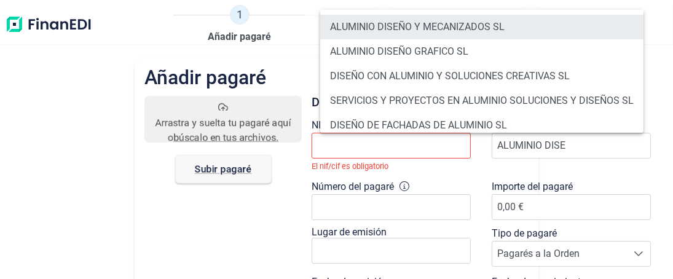
click at [378, 27] on li "ALUMINIO DISEÑO Y MECANIZADOS SL" at bounding box center [481, 27] width 323 height 25
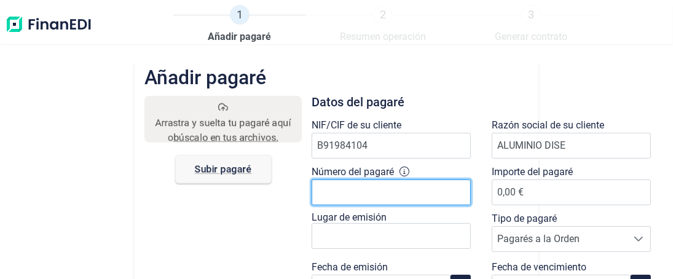
click at [333, 191] on input "Número del pagaré" at bounding box center [391, 193] width 159 height 26
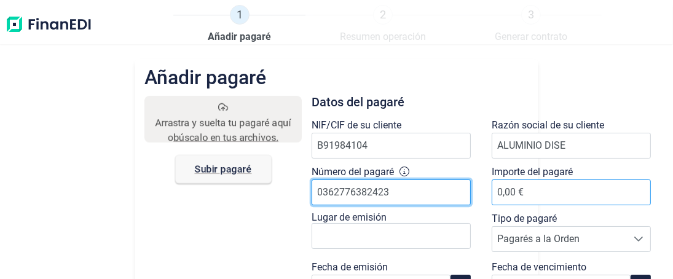
type input "0362776382423"
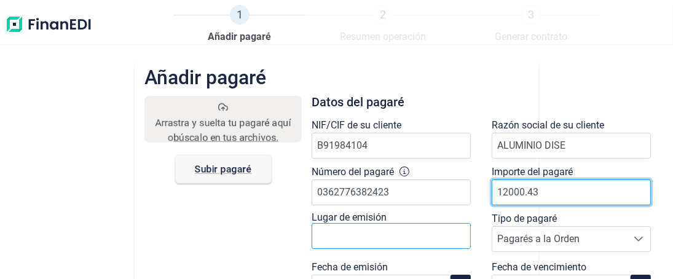
type input "12000.43"
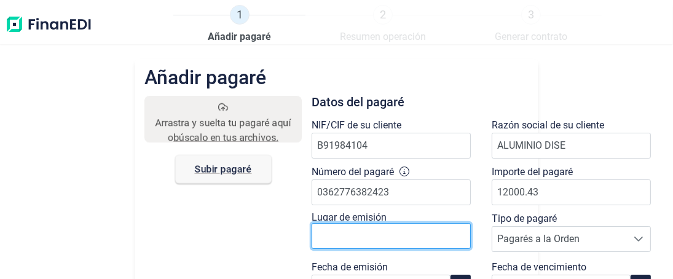
click at [356, 237] on input "text" at bounding box center [391, 236] width 159 height 26
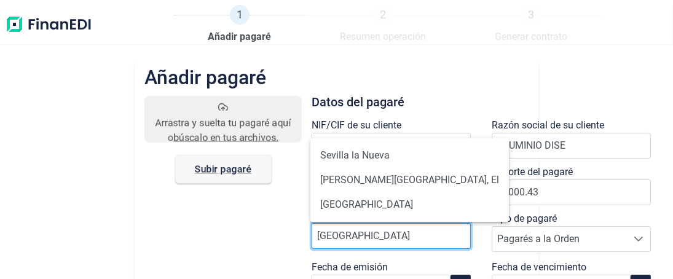
scroll to position [61, 0]
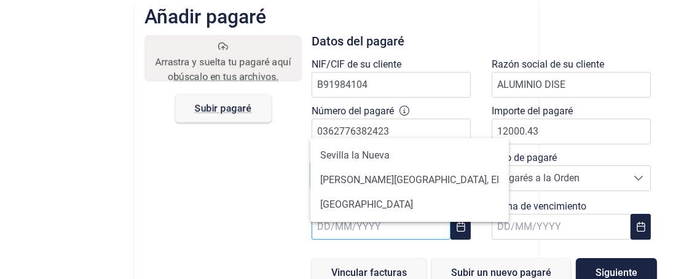
type input "[GEOGRAPHIC_DATA]"
click at [377, 232] on body "1 Añadir pagaré 2 Resumen operación 3 Generar contrato Añadir pagaré Arrastra y…" at bounding box center [336, 139] width 673 height 279
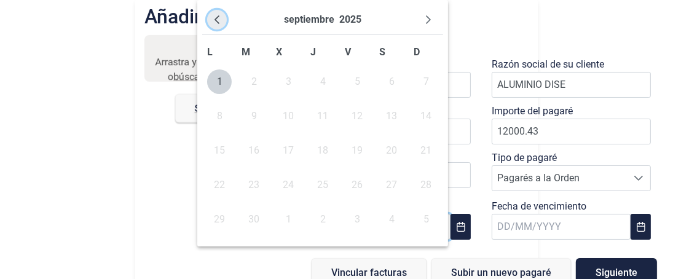
click at [218, 20] on icon "Previous Month" at bounding box center [217, 20] width 10 height 10
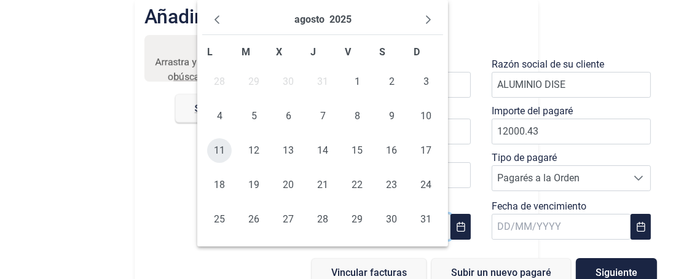
click at [224, 151] on span "11" at bounding box center [219, 150] width 25 height 25
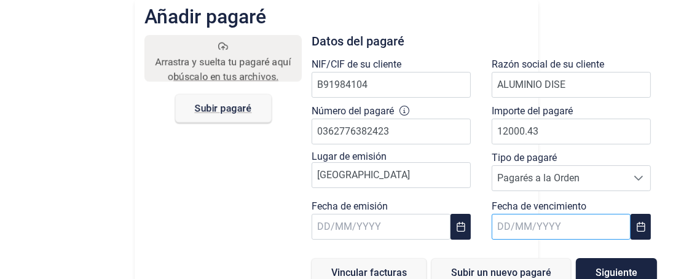
click at [540, 226] on body "1 Añadir pagaré 2 Resumen operación 3 Generar contrato Añadir pagaré Arrastra y…" at bounding box center [336, 139] width 673 height 279
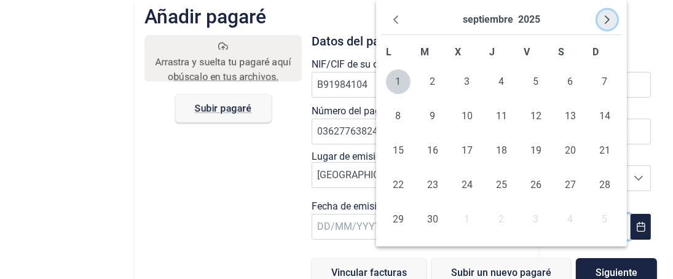
click at [607, 19] on icon "Next Month" at bounding box center [607, 20] width 10 height 10
click at [606, 19] on icon "Next Month" at bounding box center [607, 20] width 10 height 10
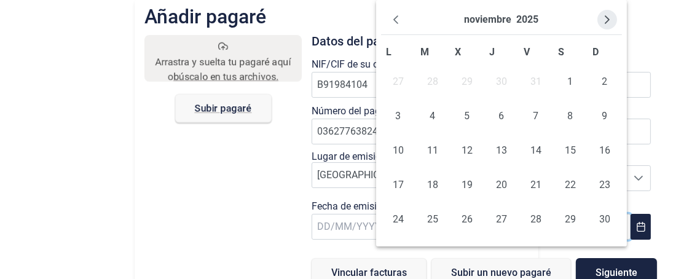
click at [605, 19] on icon "Next Month" at bounding box center [607, 20] width 10 height 10
click at [570, 85] on span "6" at bounding box center [570, 81] width 25 height 25
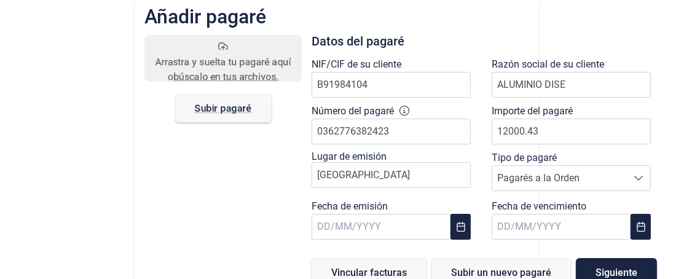
scroll to position [76, 0]
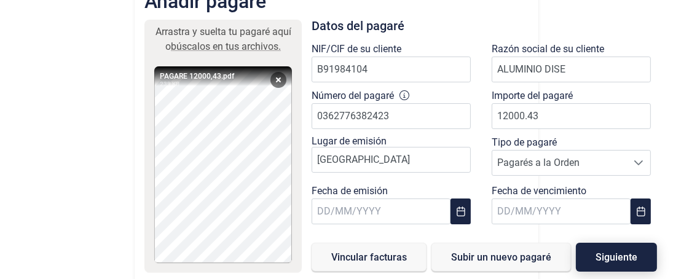
click at [621, 253] on span "Siguiente" at bounding box center [617, 257] width 42 height 9
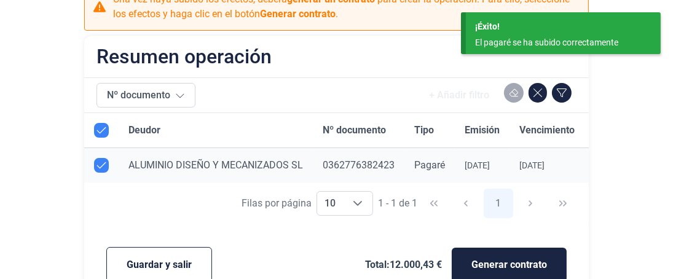
scroll to position [105, 0]
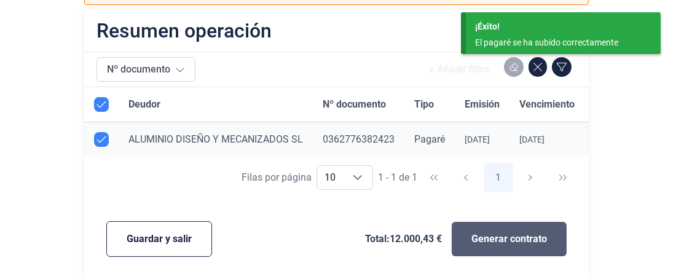
click at [509, 234] on span "Generar contrato" at bounding box center [510, 239] width 76 height 15
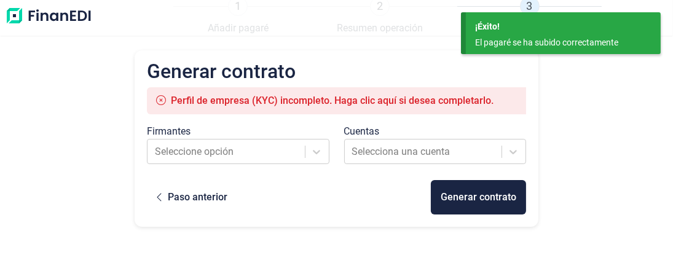
scroll to position [9, 0]
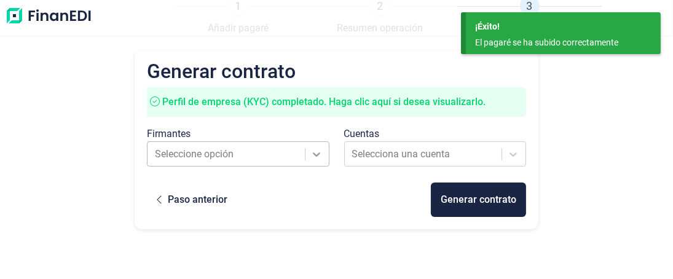
click at [315, 159] on icon at bounding box center [316, 154] width 12 height 12
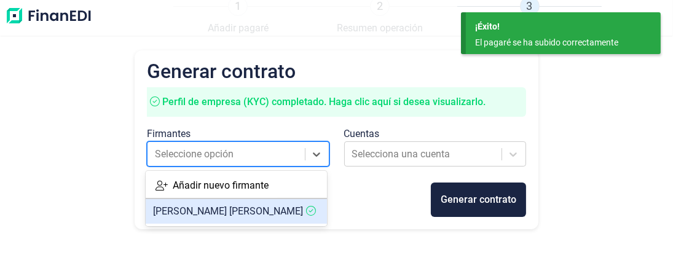
click at [221, 211] on span "[PERSON_NAME]" at bounding box center [228, 211] width 150 height 12
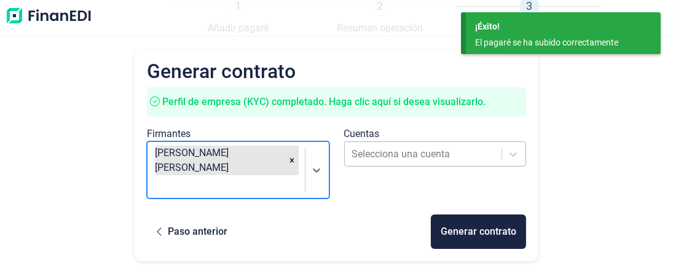
click at [420, 155] on div at bounding box center [424, 154] width 144 height 17
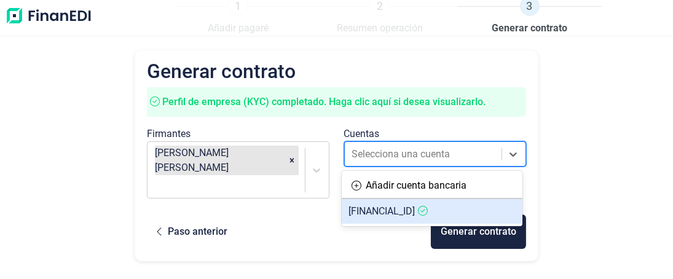
click at [402, 210] on span "[FINANCIAL_ID]" at bounding box center [382, 211] width 66 height 12
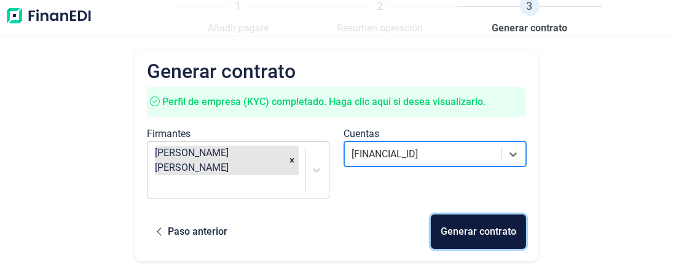
click at [475, 224] on div "Generar contrato" at bounding box center [479, 231] width 76 height 15
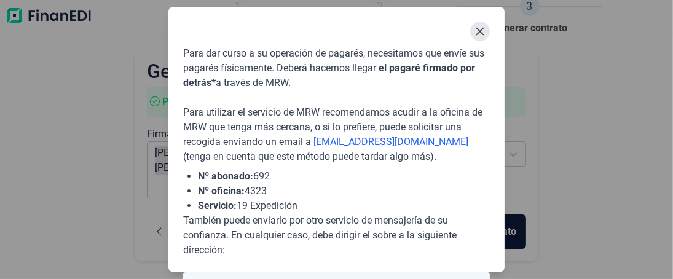
click at [483, 31] on icon "Close" at bounding box center [480, 31] width 10 height 10
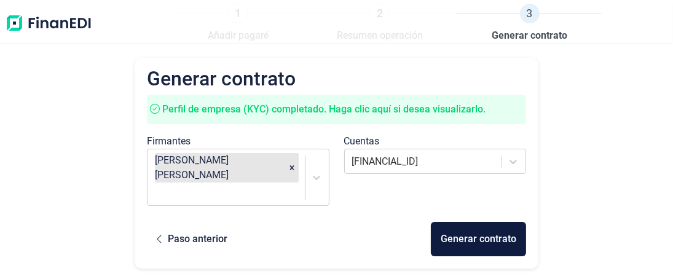
scroll to position [0, 0]
